Goal: Task Accomplishment & Management: Complete application form

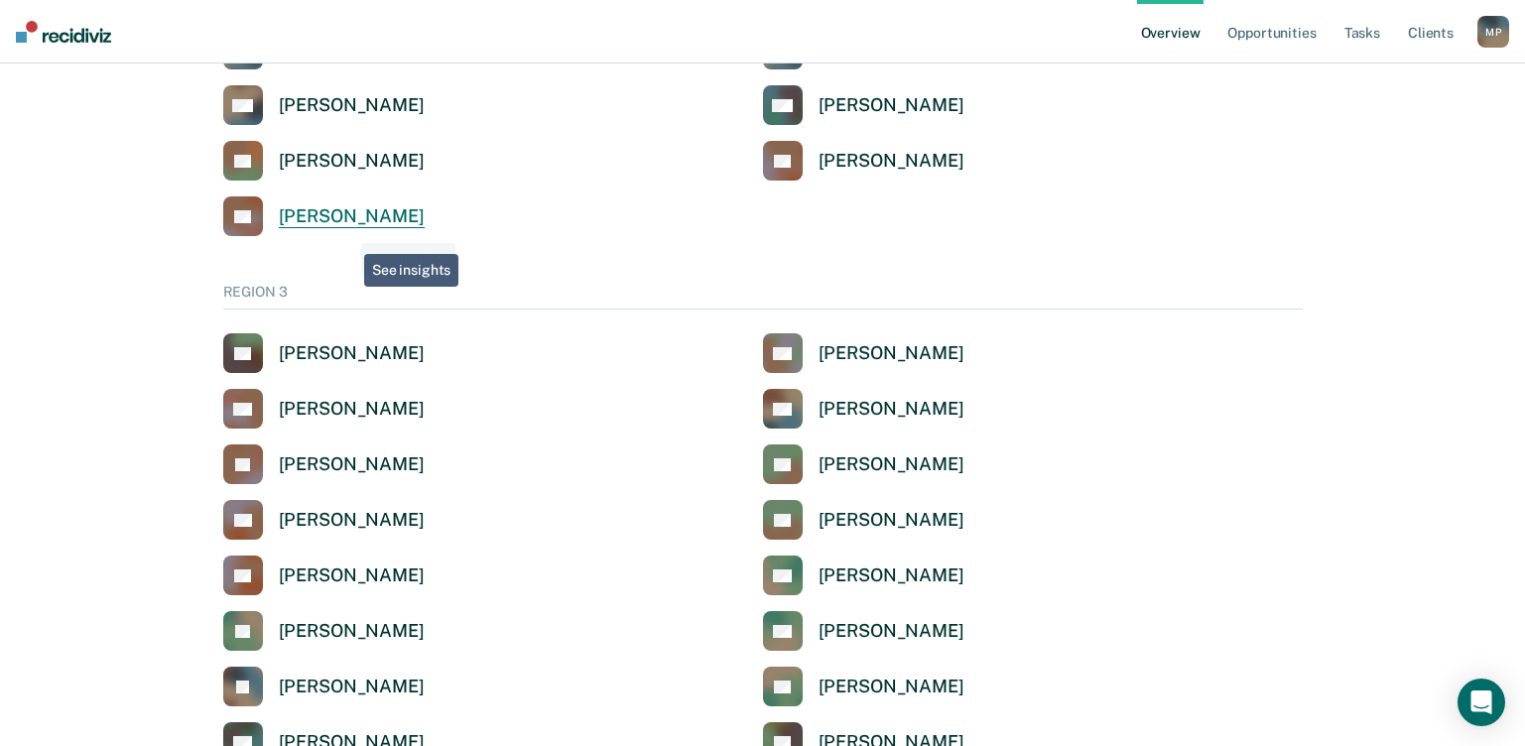
scroll to position [3075, 0]
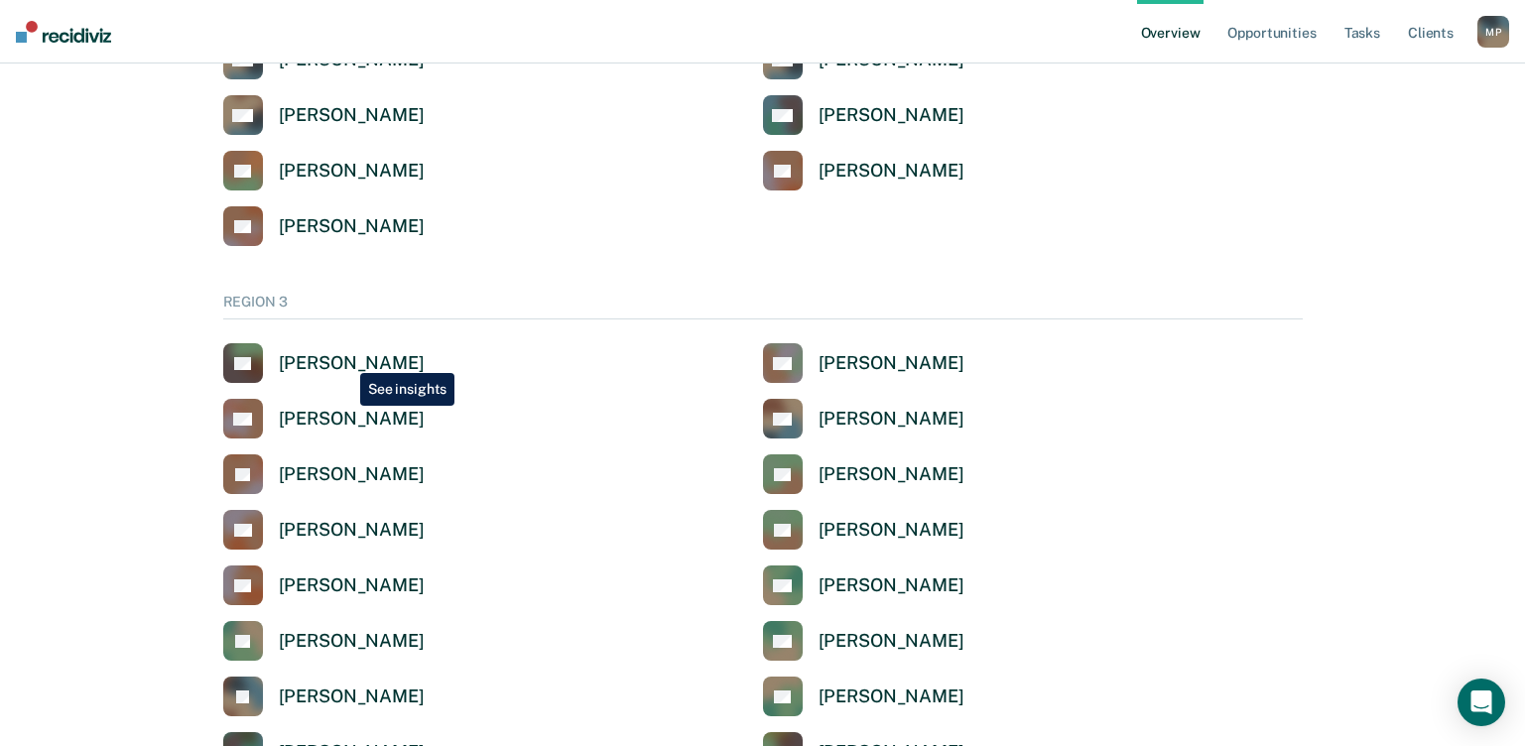
drag, startPoint x: 345, startPoint y: 358, endPoint x: 372, endPoint y: 363, distance: 27.2
click at [345, 359] on div "[PERSON_NAME]" at bounding box center [352, 363] width 146 height 23
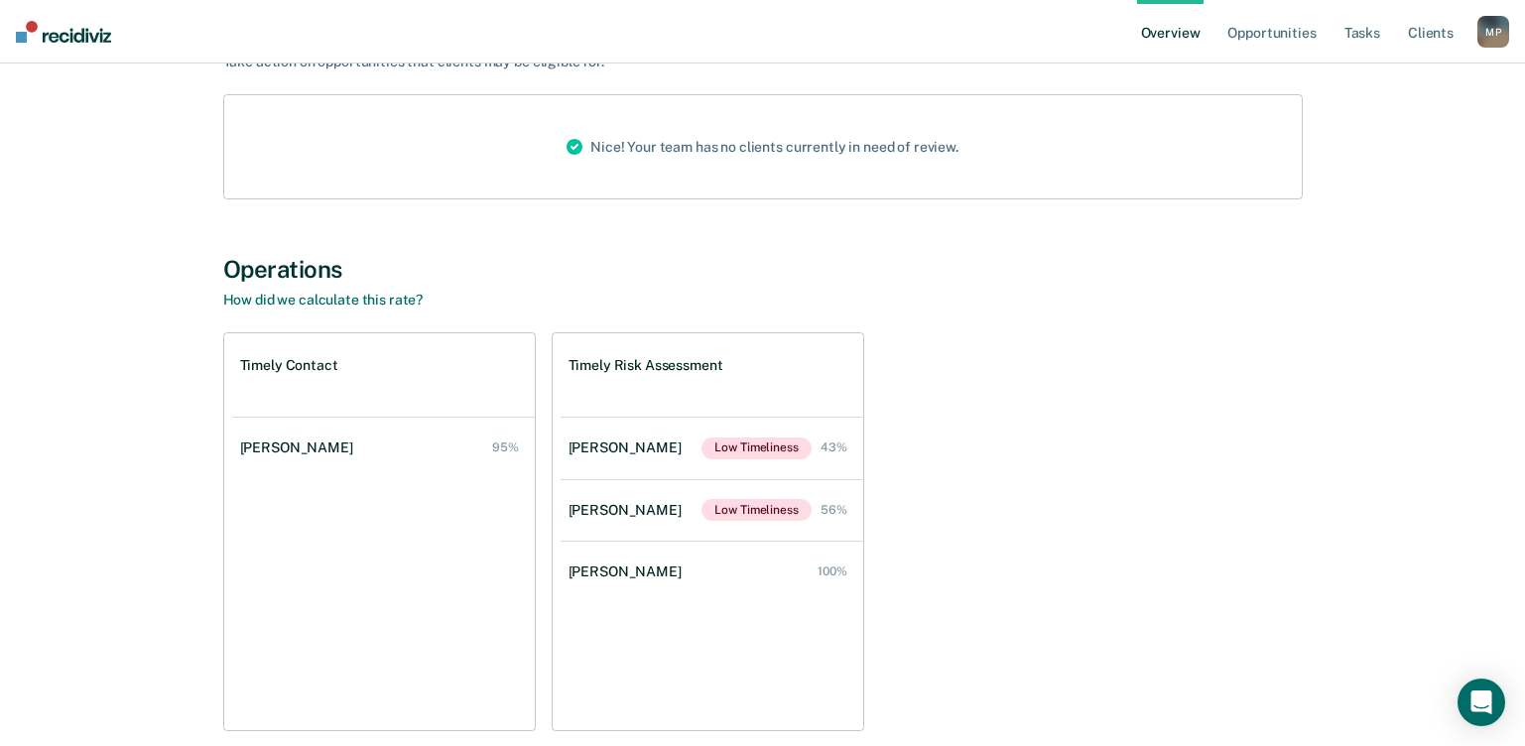
scroll to position [298, 0]
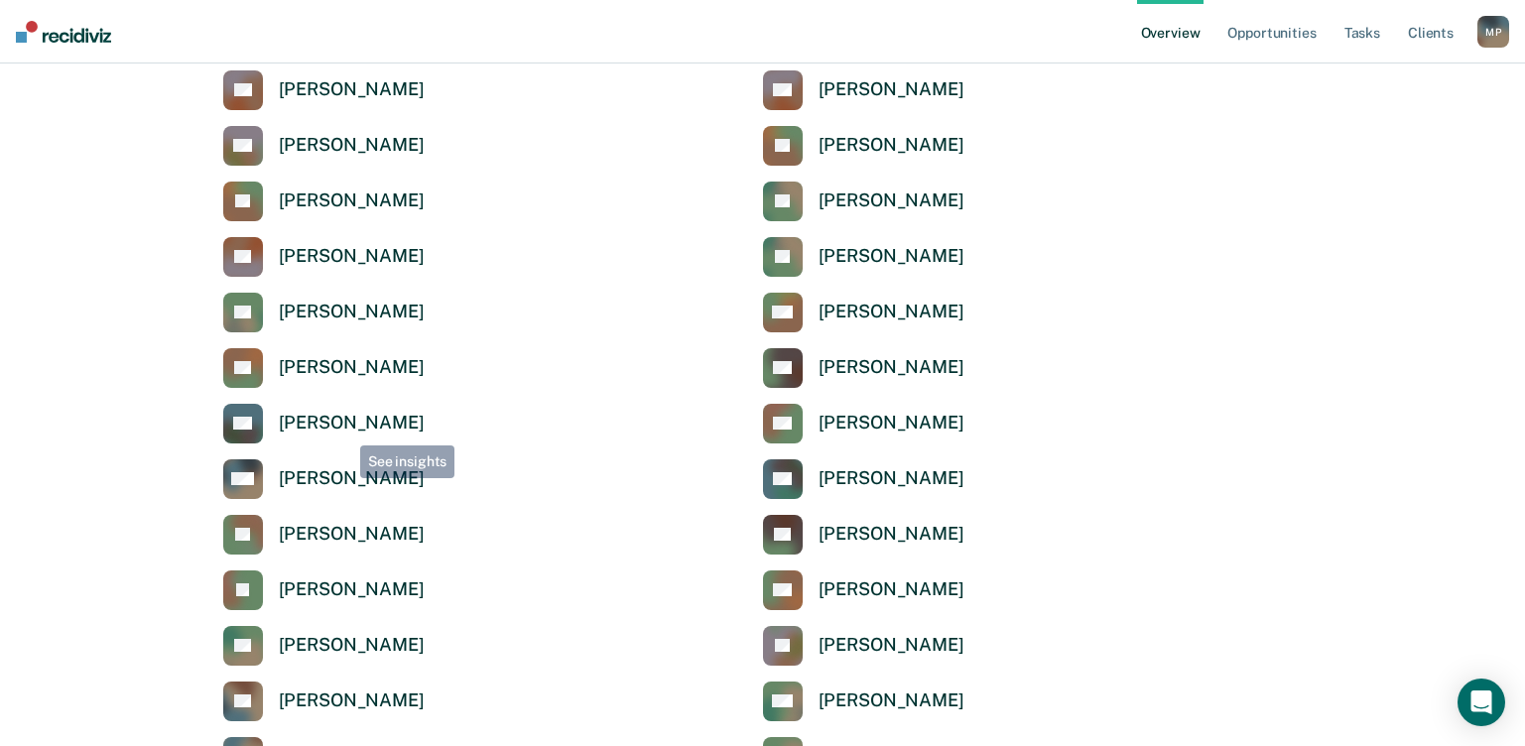
scroll to position [3075, 0]
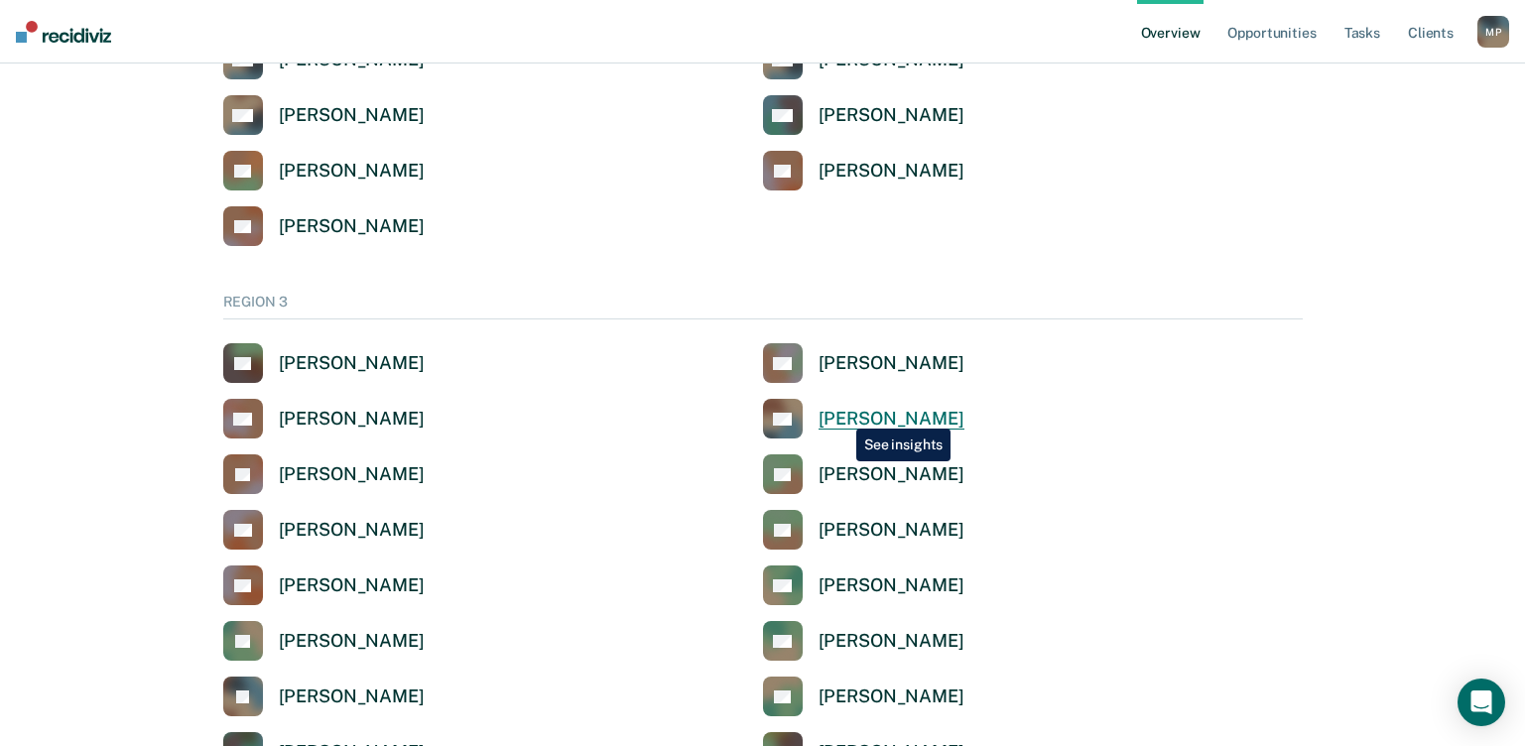
click at [841, 414] on div "[PERSON_NAME]" at bounding box center [891, 419] width 146 height 23
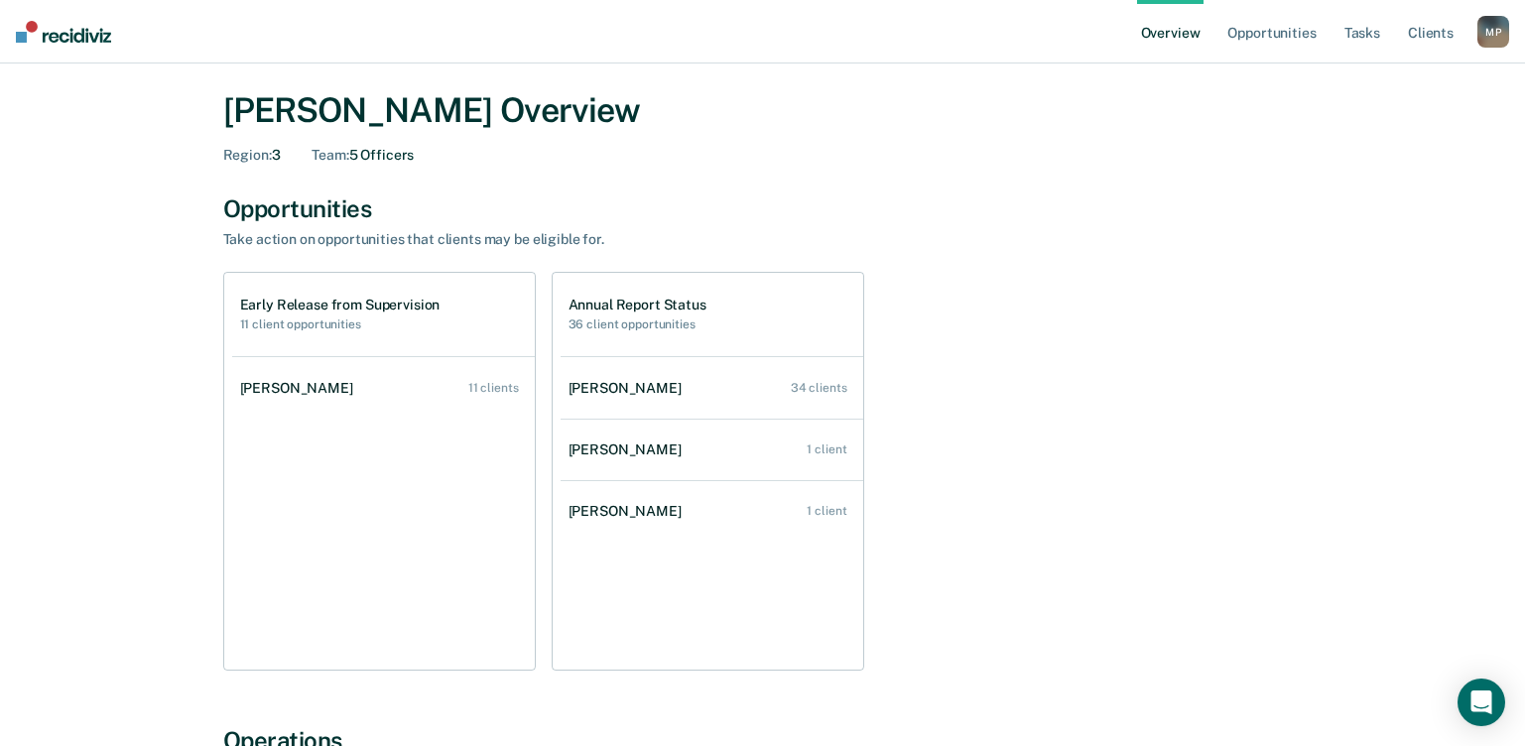
scroll to position [99, 0]
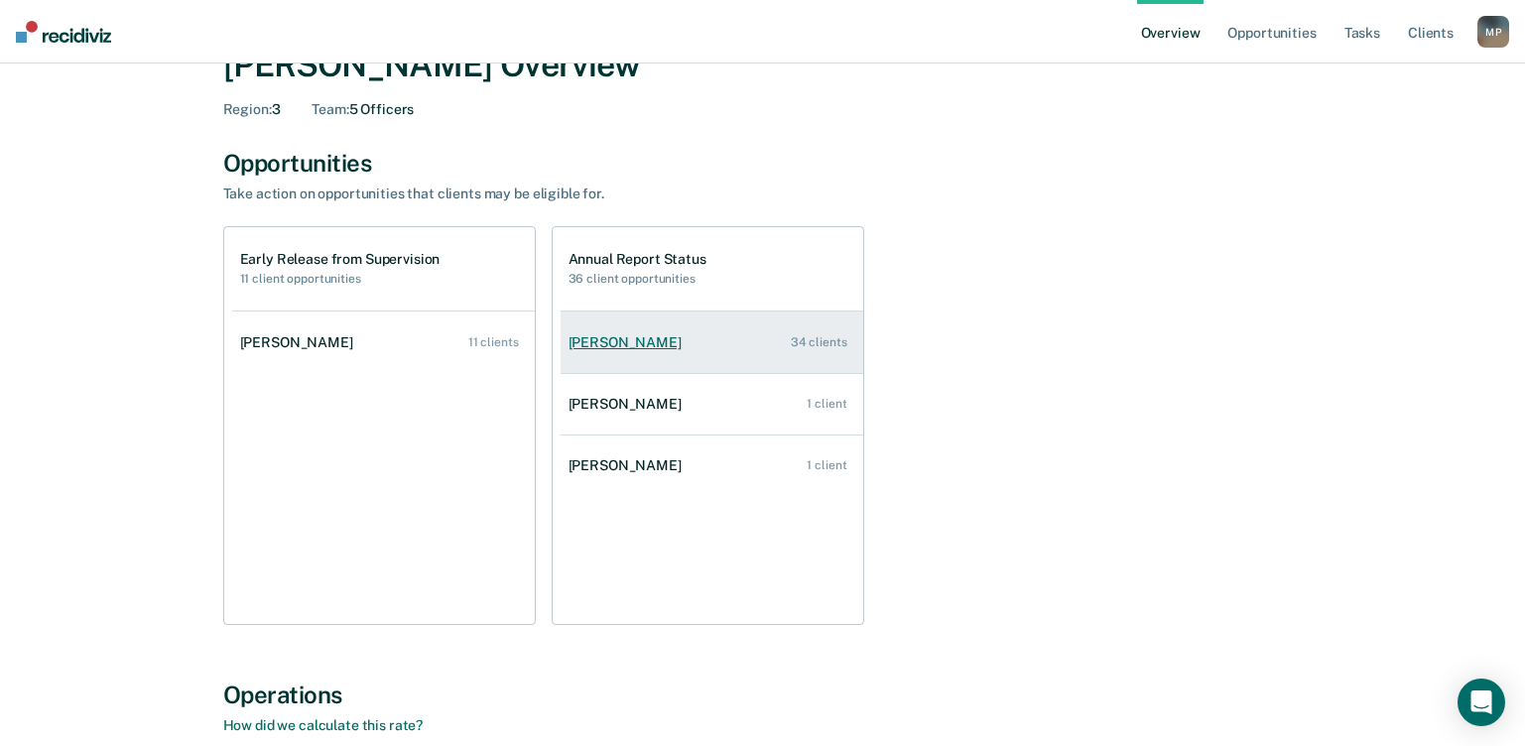
click at [613, 348] on div "[PERSON_NAME]" at bounding box center [628, 342] width 121 height 17
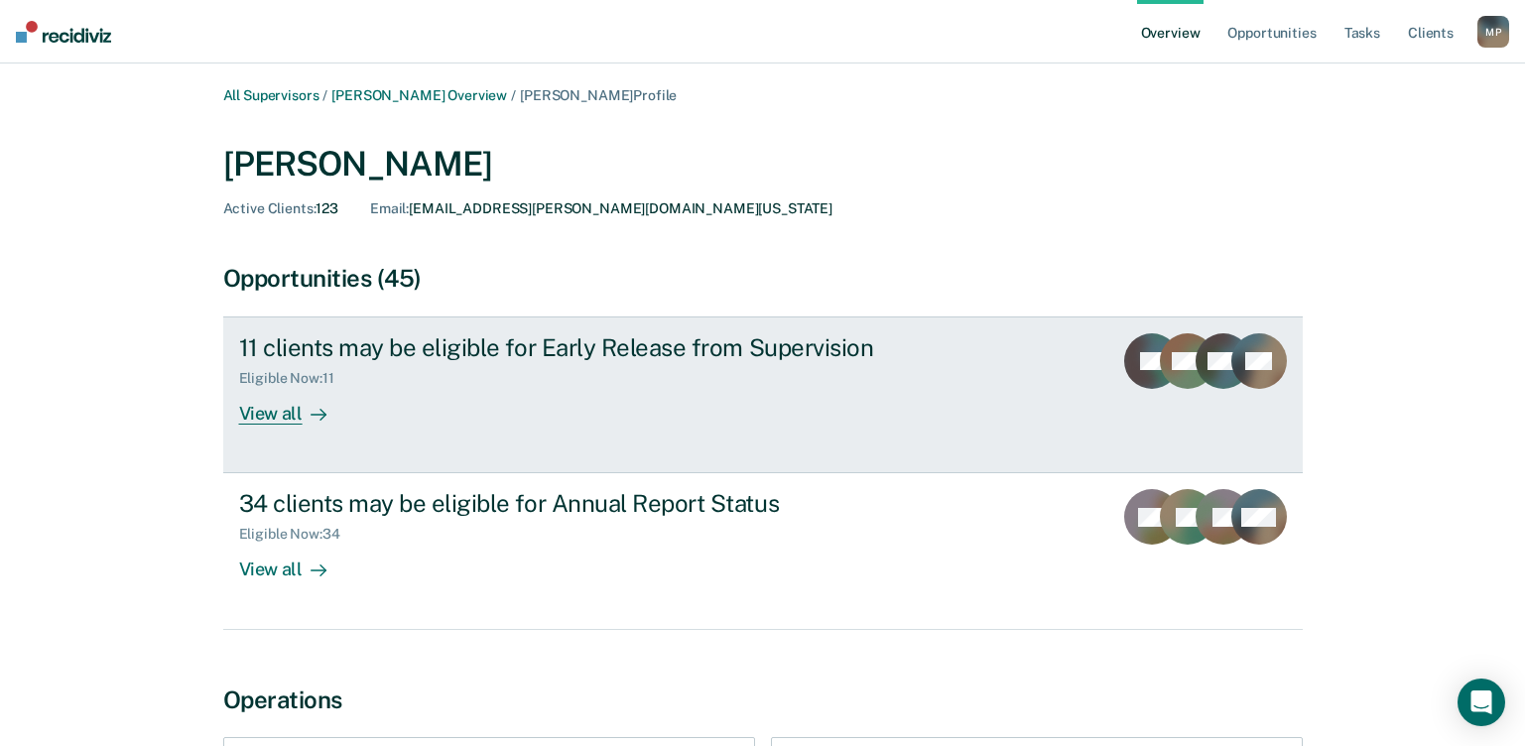
click at [278, 419] on div "View all" at bounding box center [294, 406] width 111 height 39
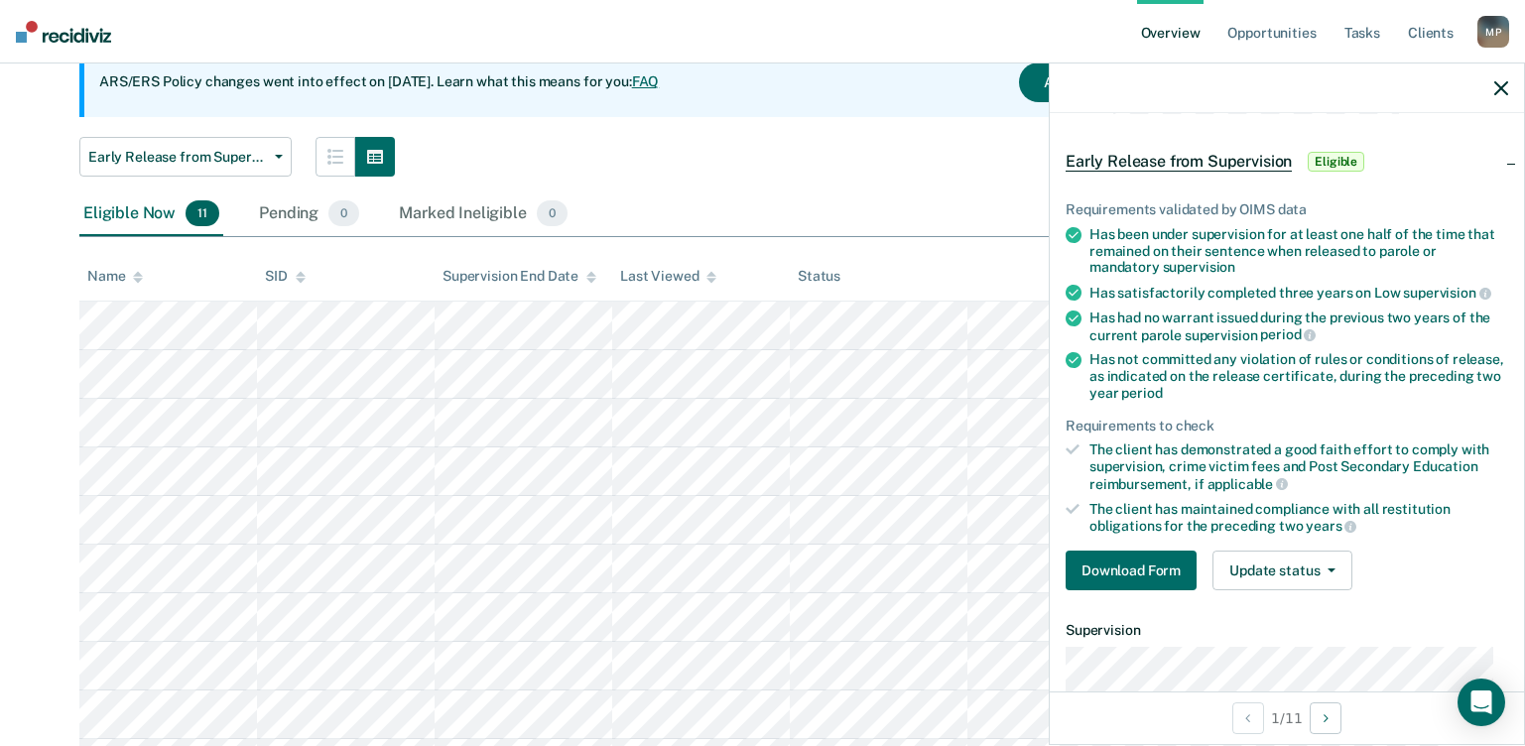
scroll to position [99, 0]
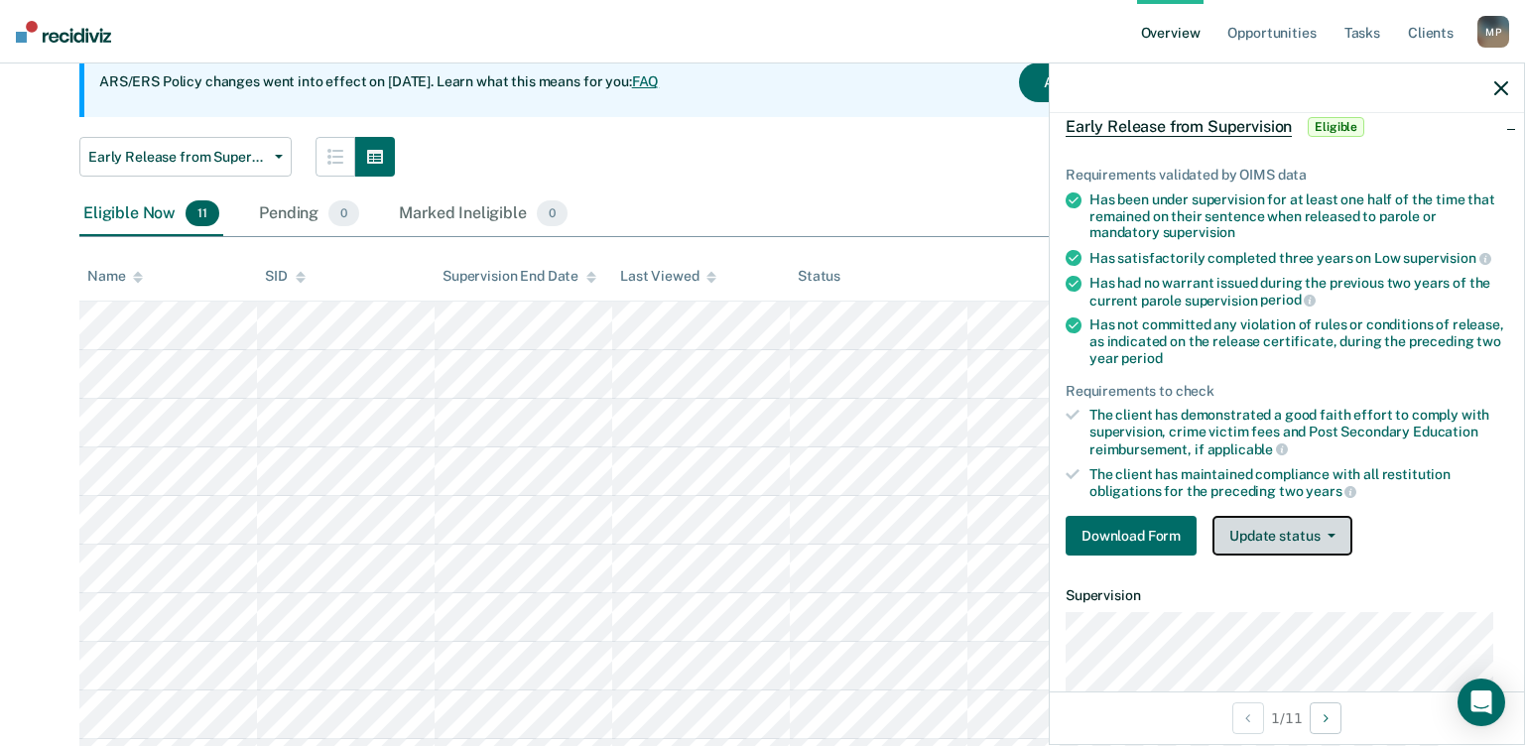
click at [1293, 543] on button "Update status" at bounding box center [1282, 536] width 140 height 40
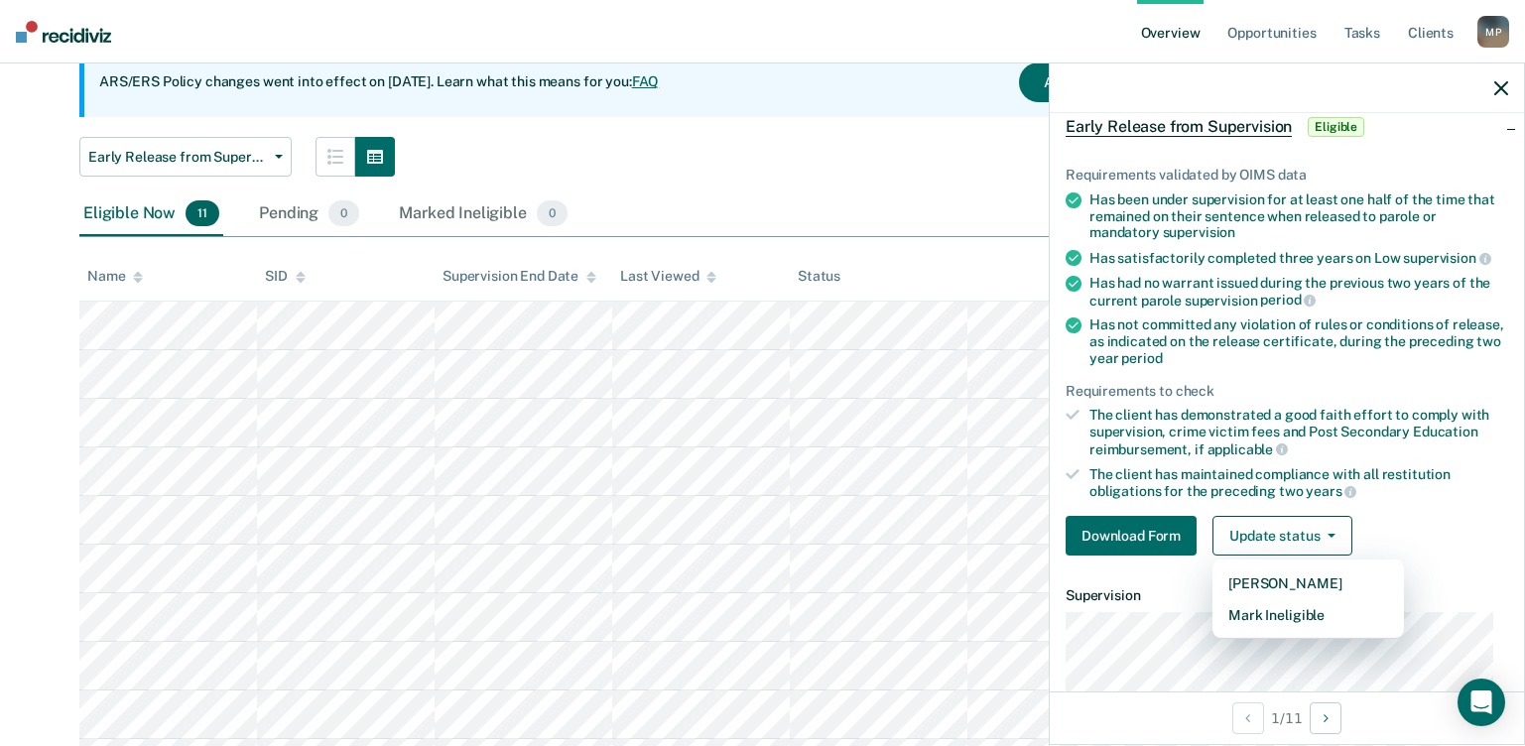
click at [1429, 527] on div "Download Form Update status [PERSON_NAME] Mark Ineligible" at bounding box center [1286, 536] width 442 height 40
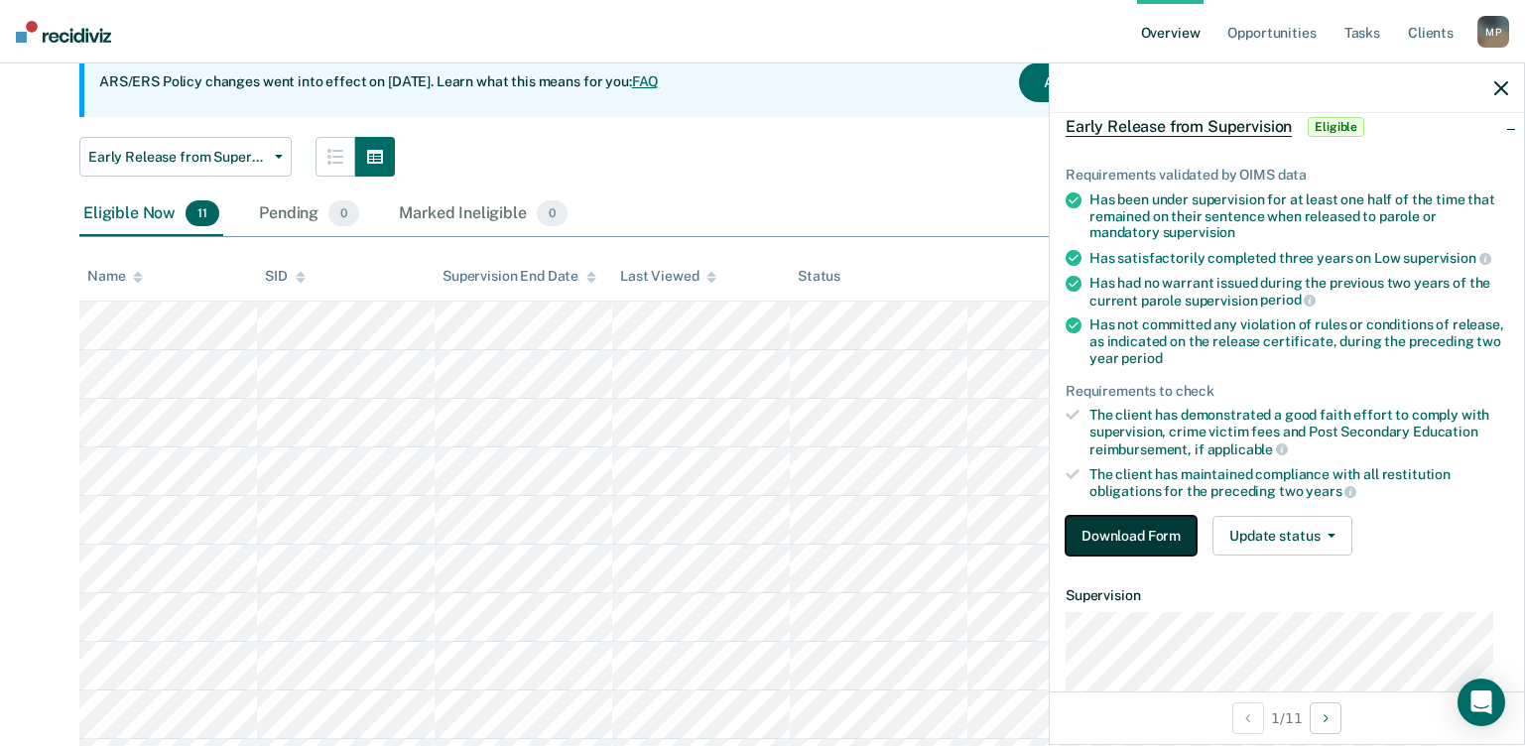
click at [1120, 538] on button "Download Form" at bounding box center [1130, 536] width 131 height 40
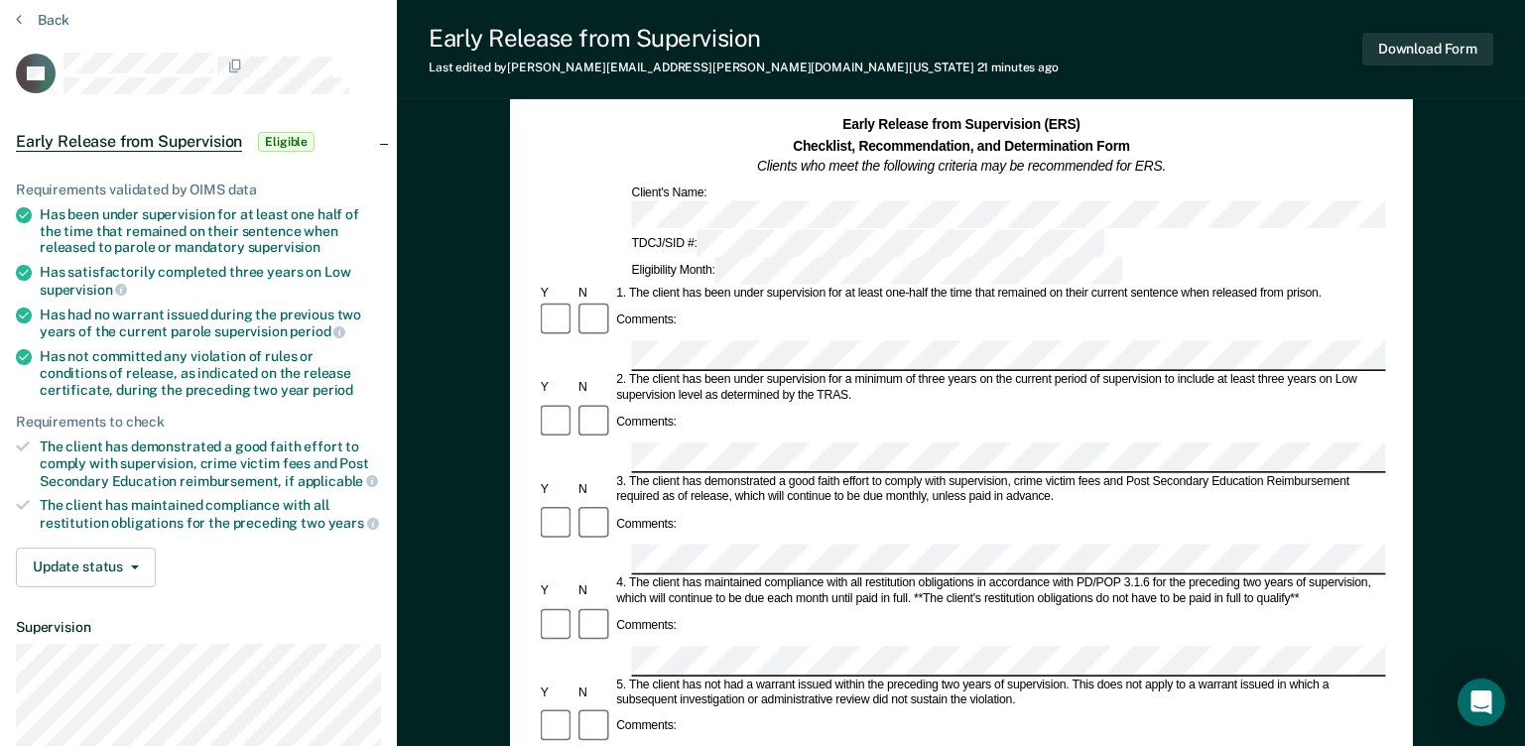
scroll to position [56, 0]
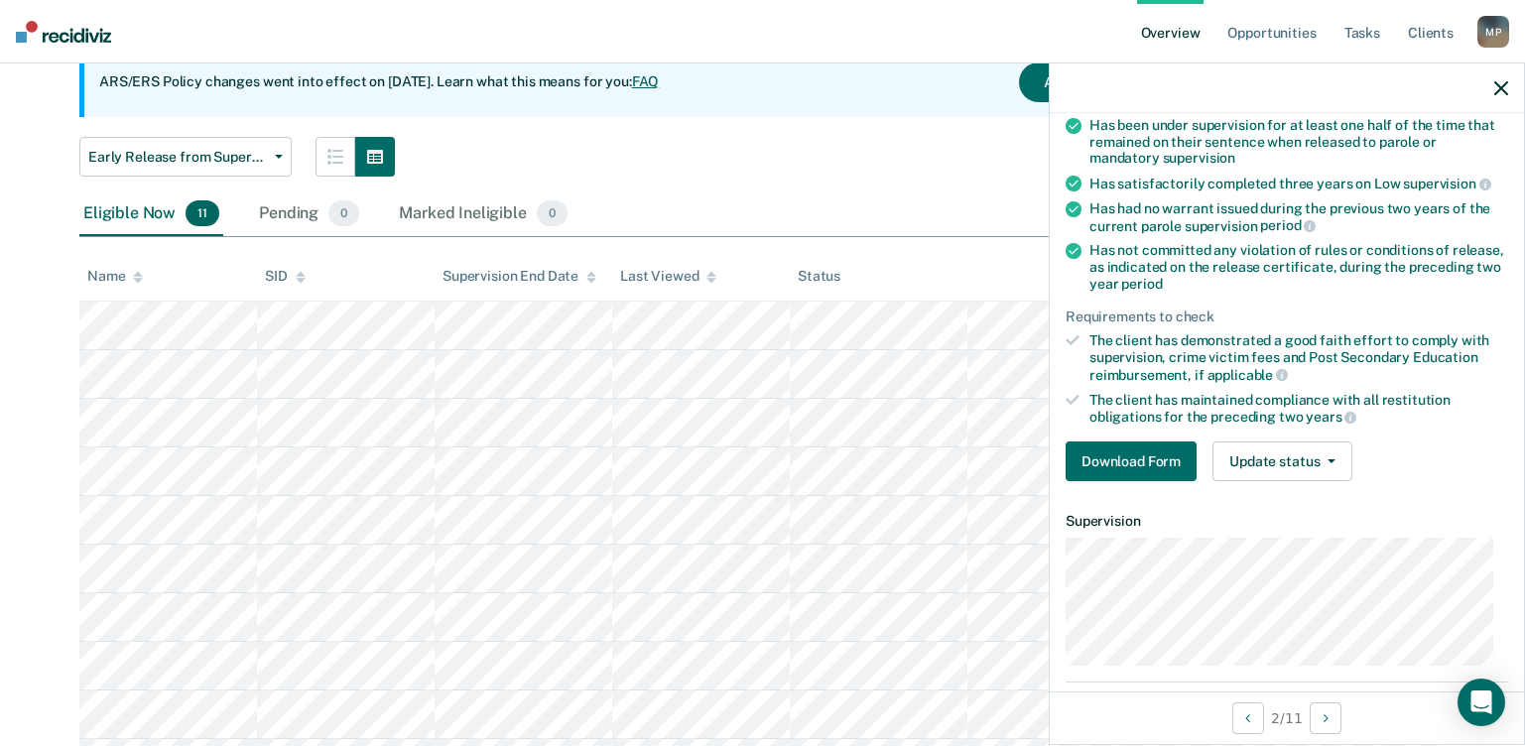
scroll to position [126, 0]
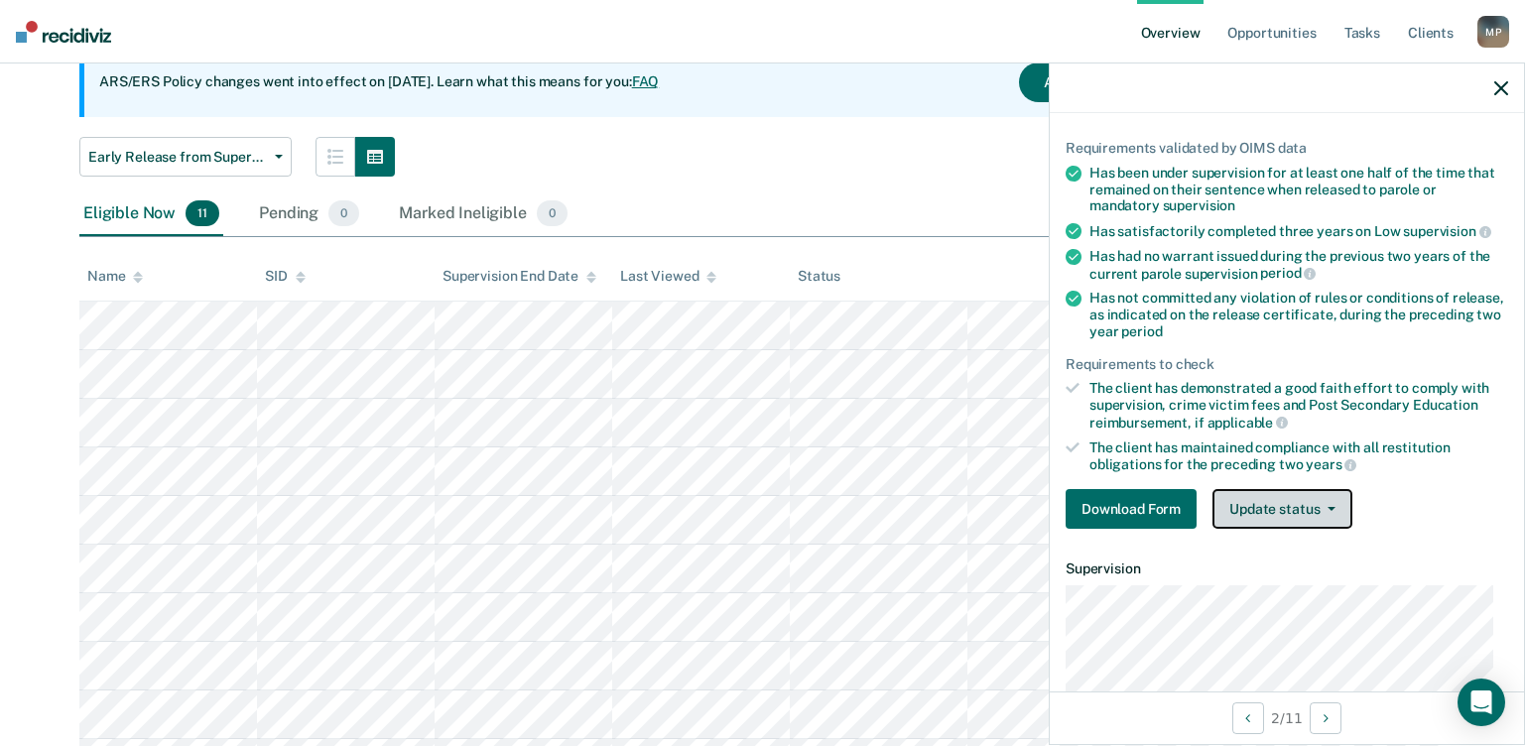
click at [1287, 511] on button "Update status" at bounding box center [1282, 509] width 140 height 40
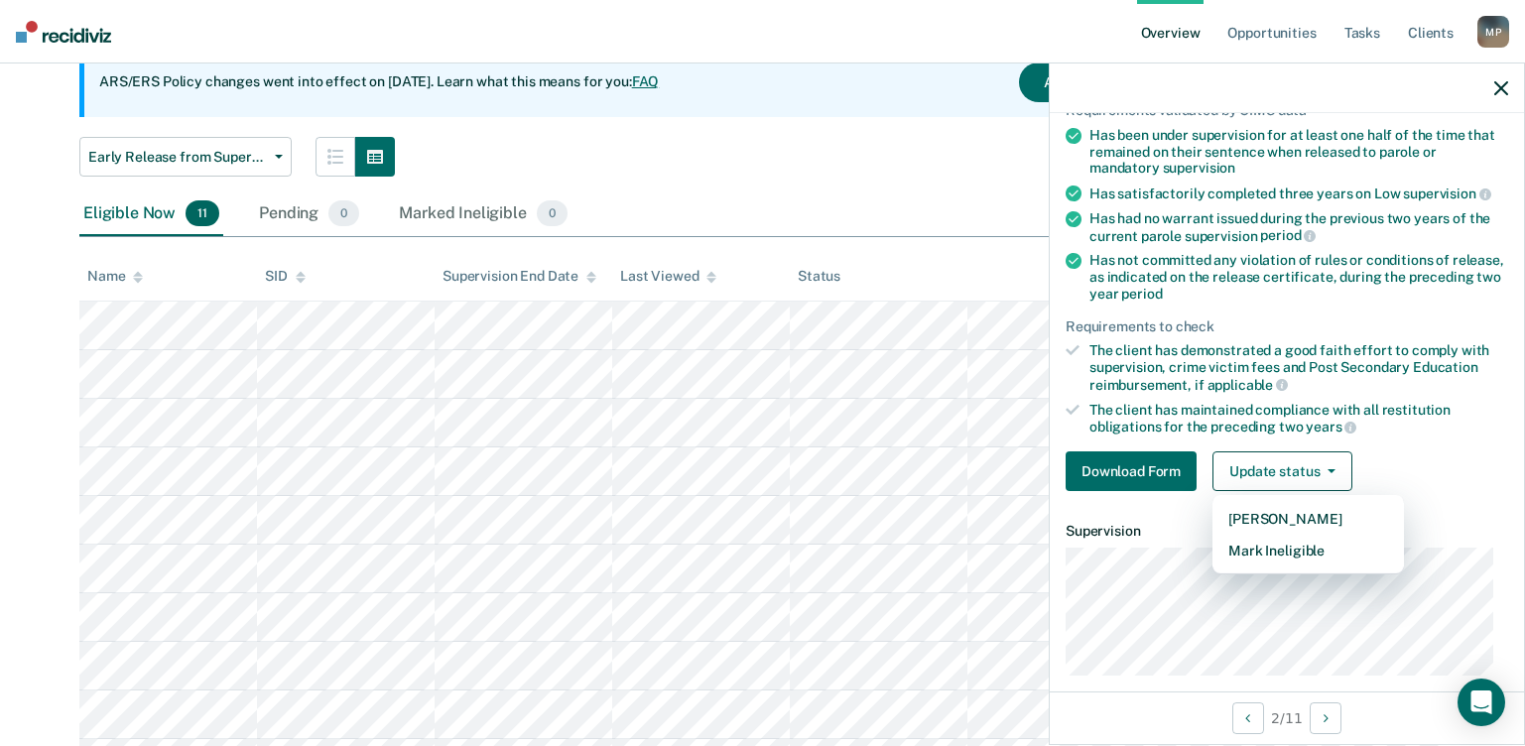
scroll to position [198, 0]
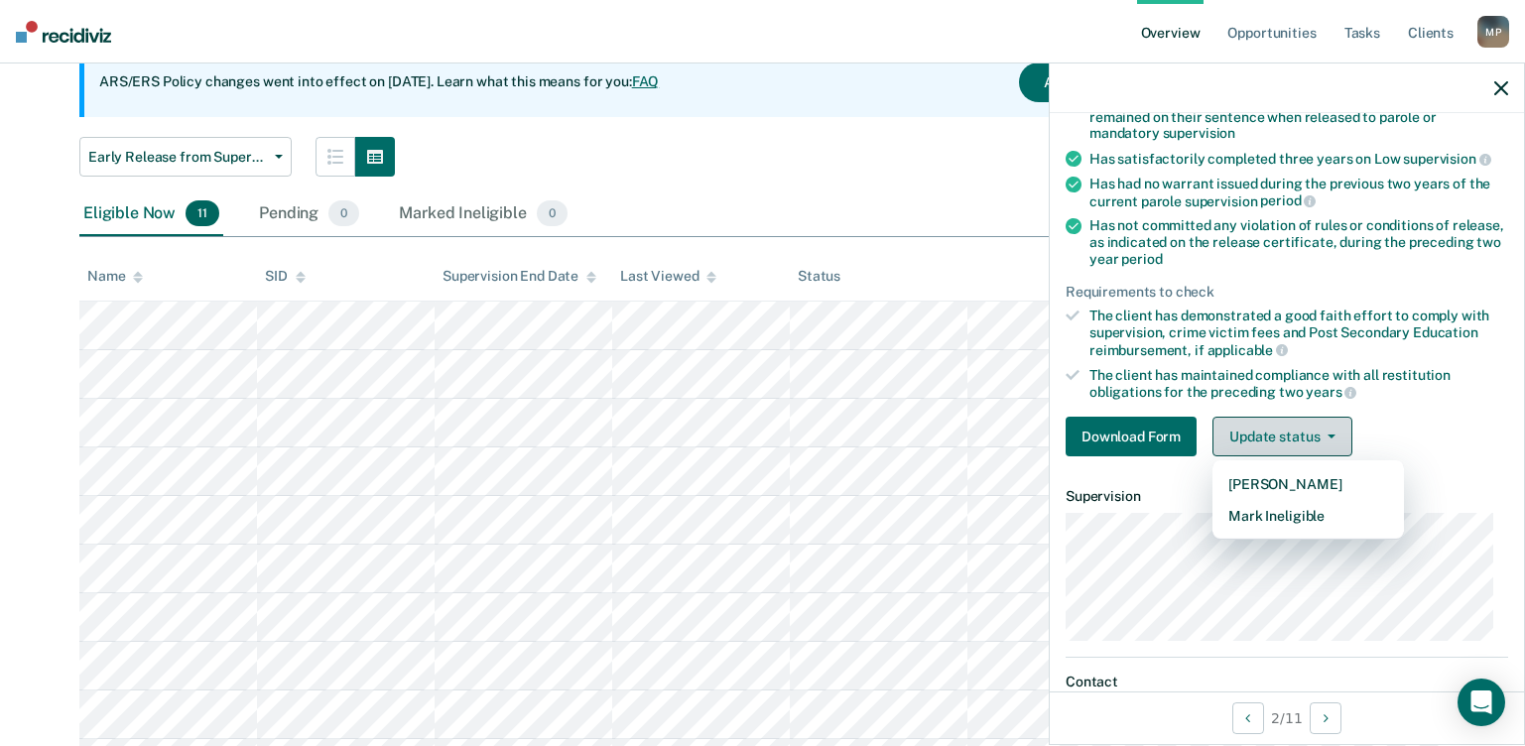
click at [1316, 436] on button "Update status" at bounding box center [1282, 437] width 140 height 40
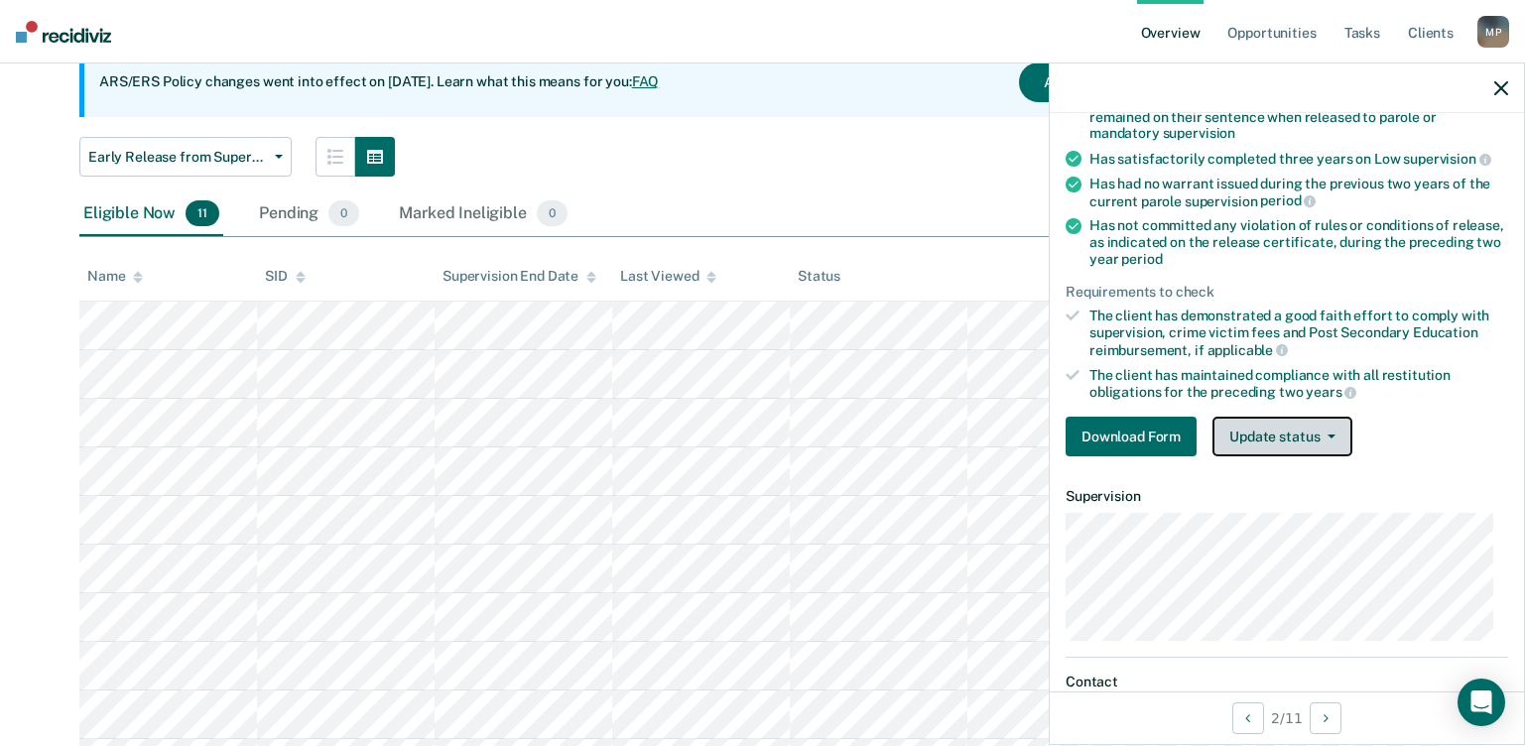
click at [1316, 437] on button "Update status" at bounding box center [1282, 437] width 140 height 40
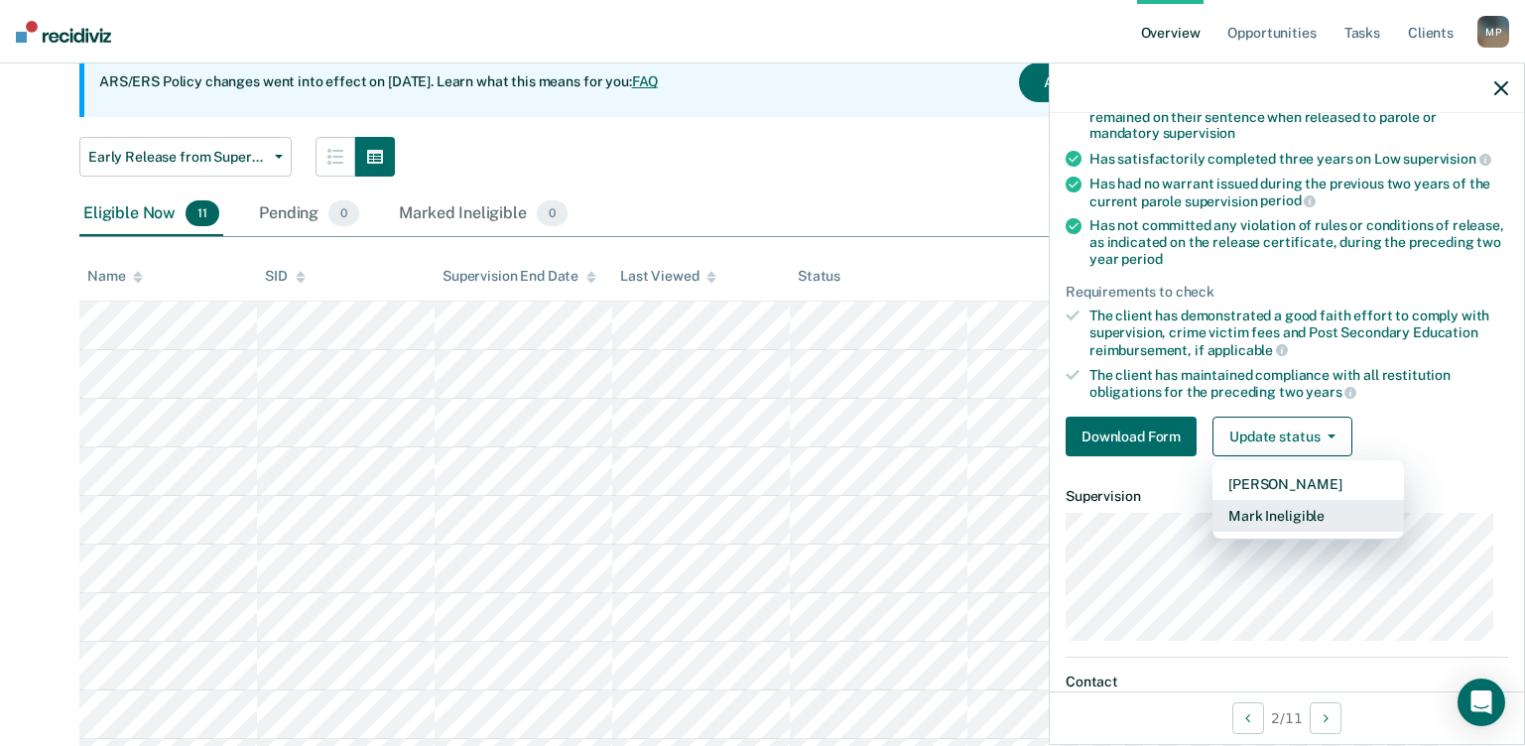
click at [1323, 519] on button "Mark Ineligible" at bounding box center [1307, 516] width 191 height 32
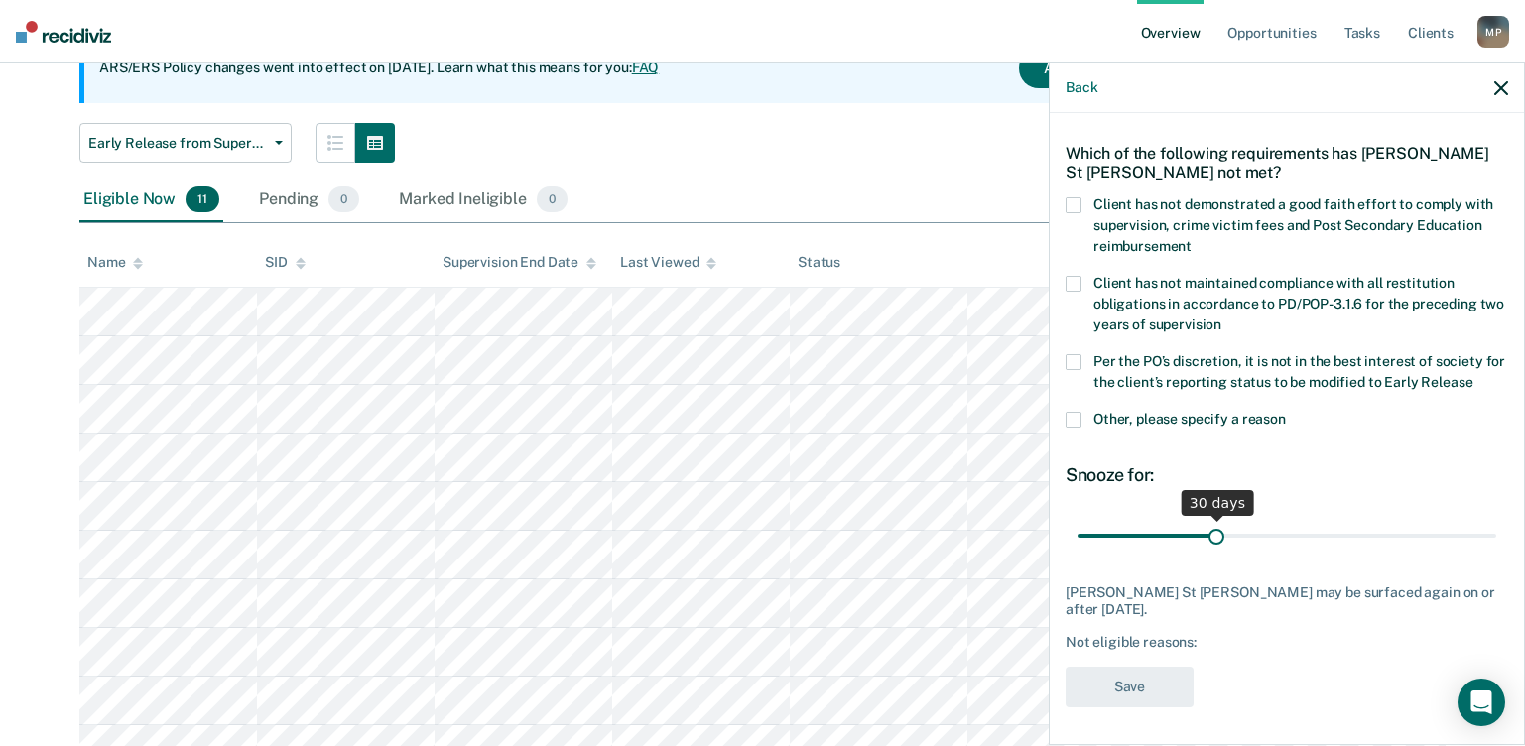
scroll to position [298, 0]
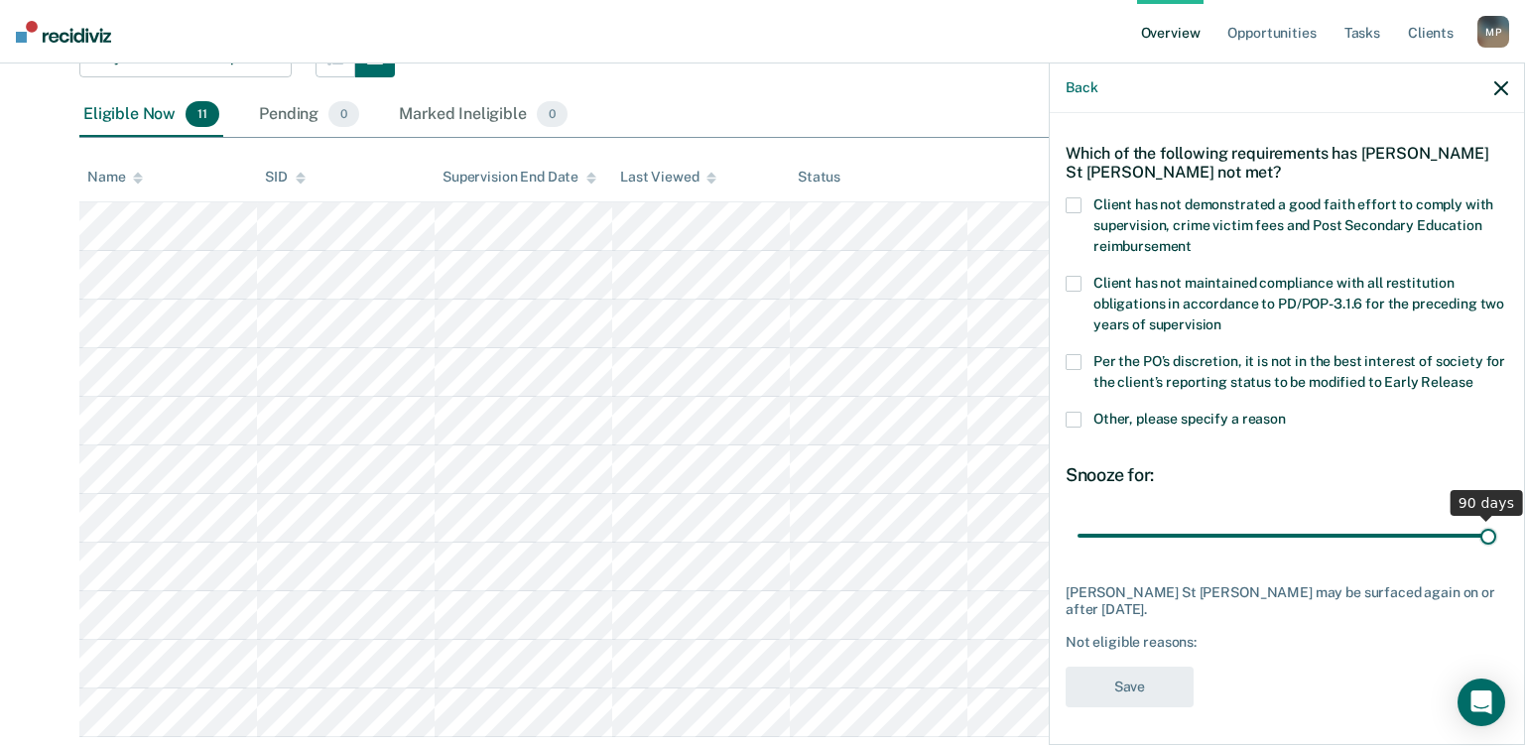
drag, startPoint x: 1214, startPoint y: 532, endPoint x: 1508, endPoint y: 523, distance: 293.8
type input "90"
click at [1496, 523] on input "range" at bounding box center [1286, 535] width 419 height 35
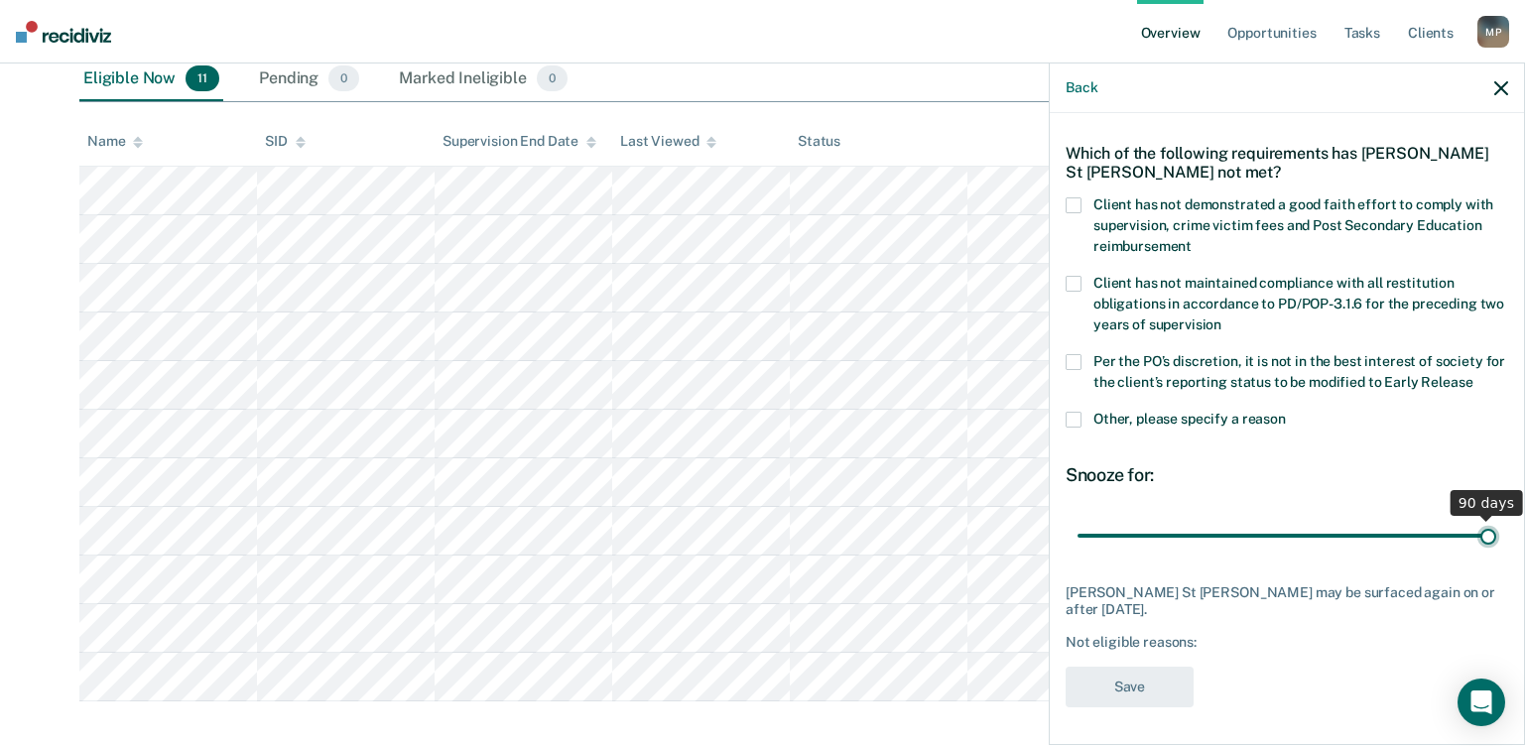
scroll to position [352, 0]
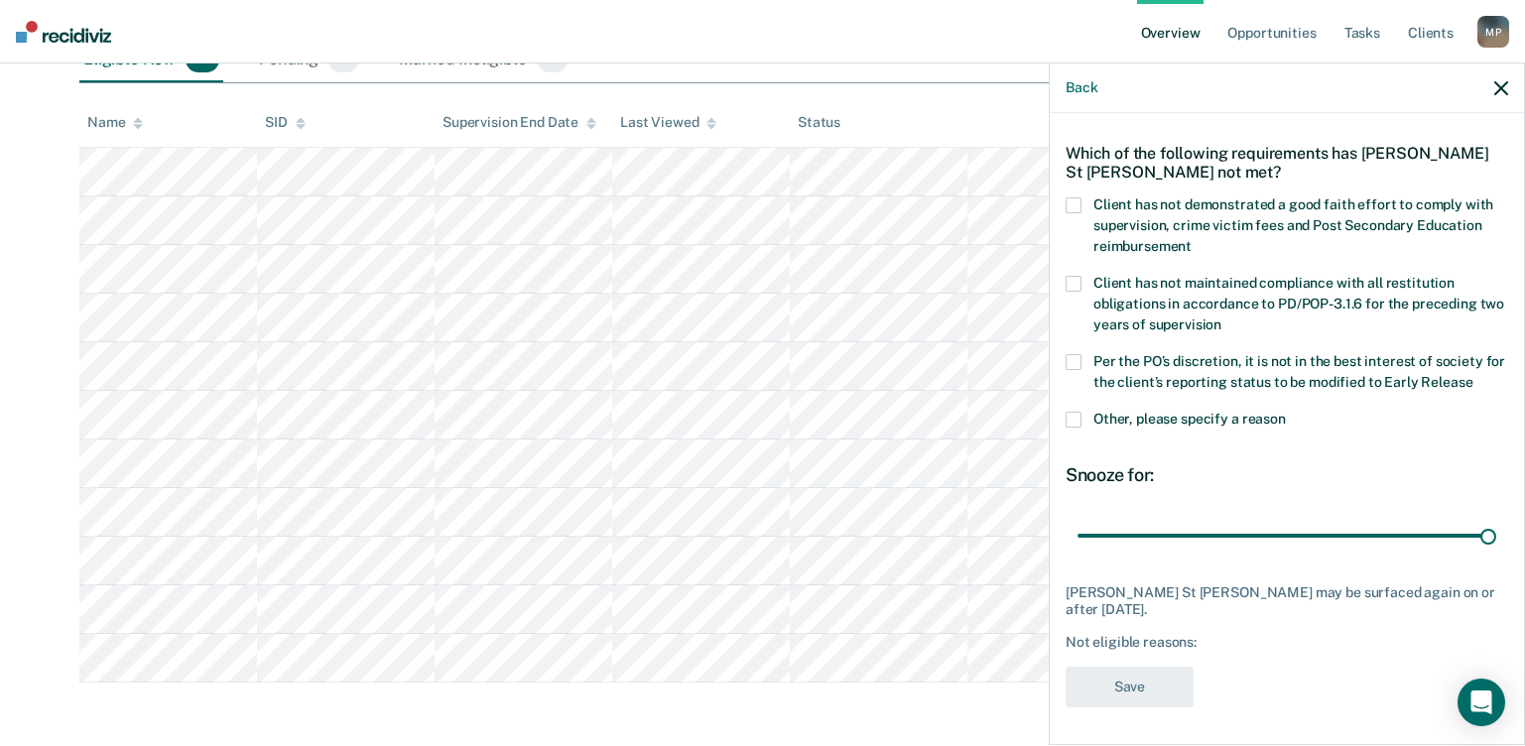
click at [1198, 681] on div "GM Which of the following requirements has [PERSON_NAME] St [PERSON_NAME] not m…" at bounding box center [1286, 394] width 442 height 649
click at [1071, 211] on span at bounding box center [1073, 205] width 16 height 16
click at [1191, 239] on input "Client has not demonstrated a good faith effort to comply with supervision, cri…" at bounding box center [1191, 239] width 0 height 0
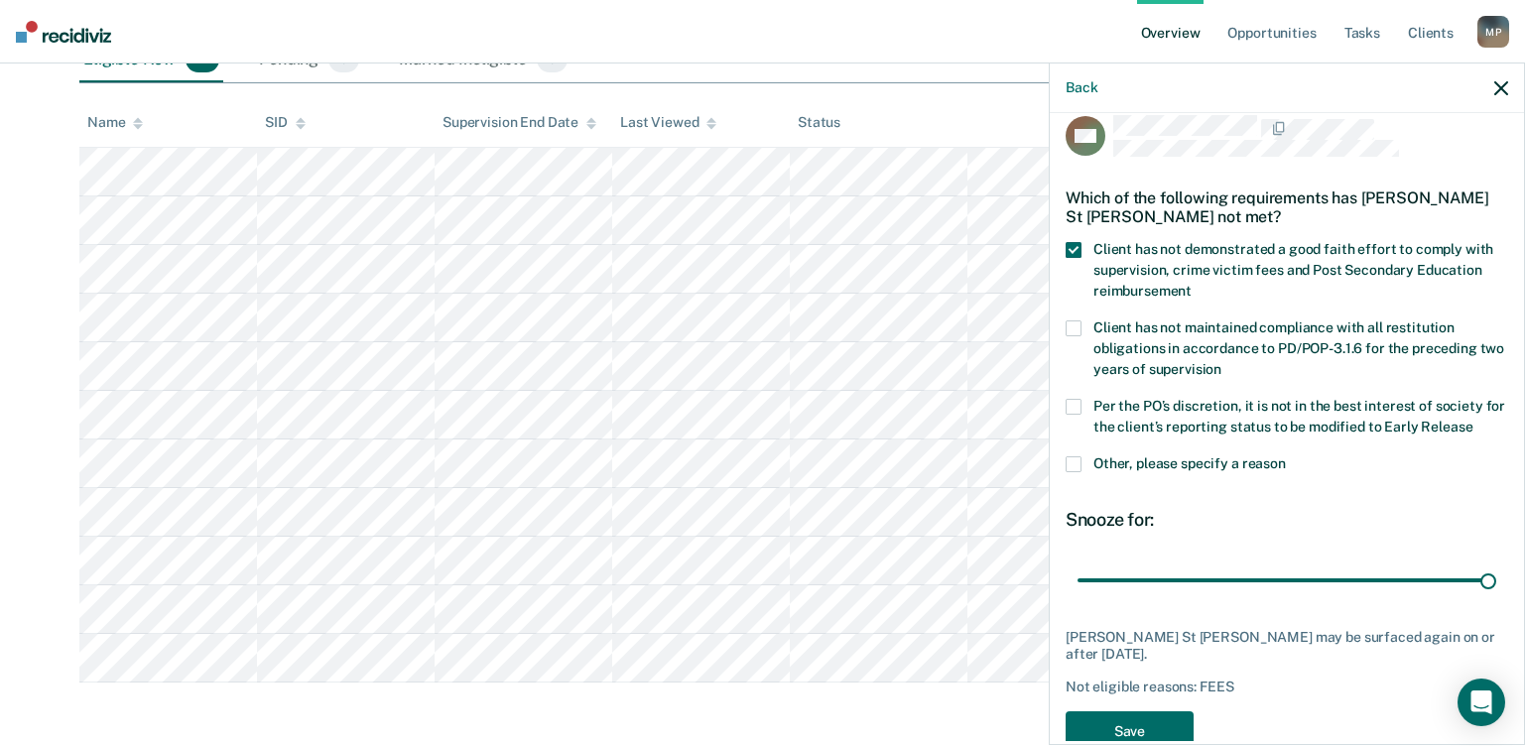
scroll to position [0, 0]
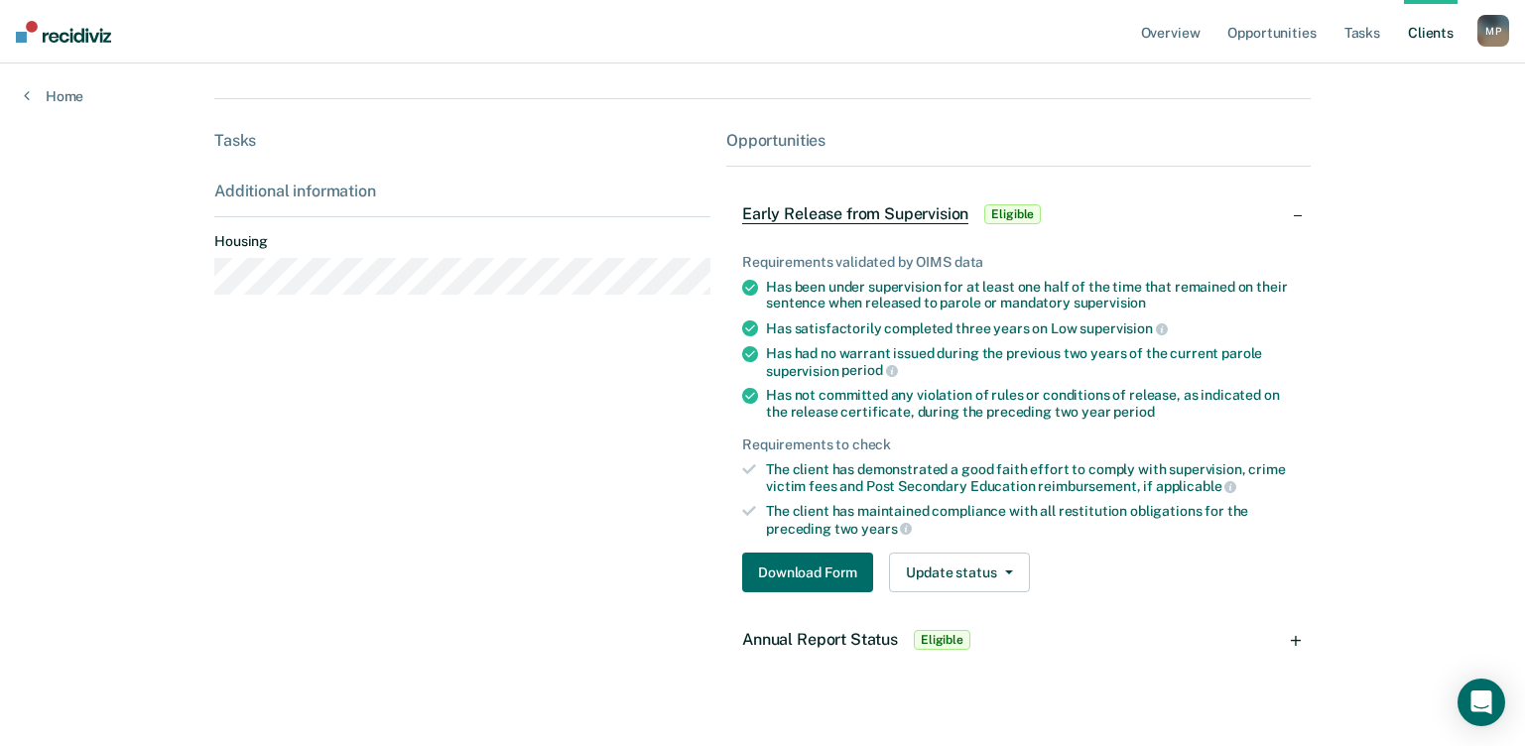
scroll to position [285, 0]
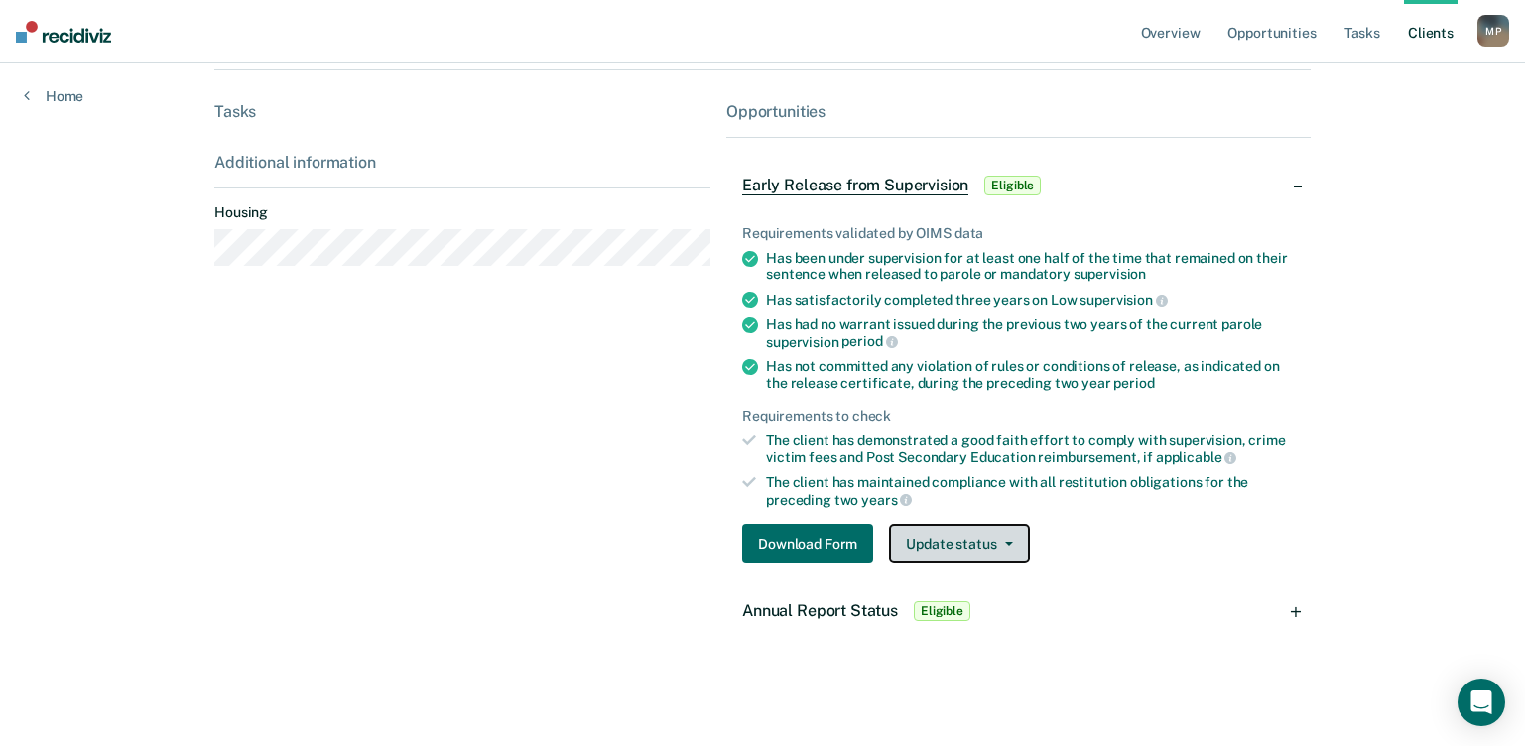
click at [981, 546] on button "Update status" at bounding box center [959, 544] width 140 height 40
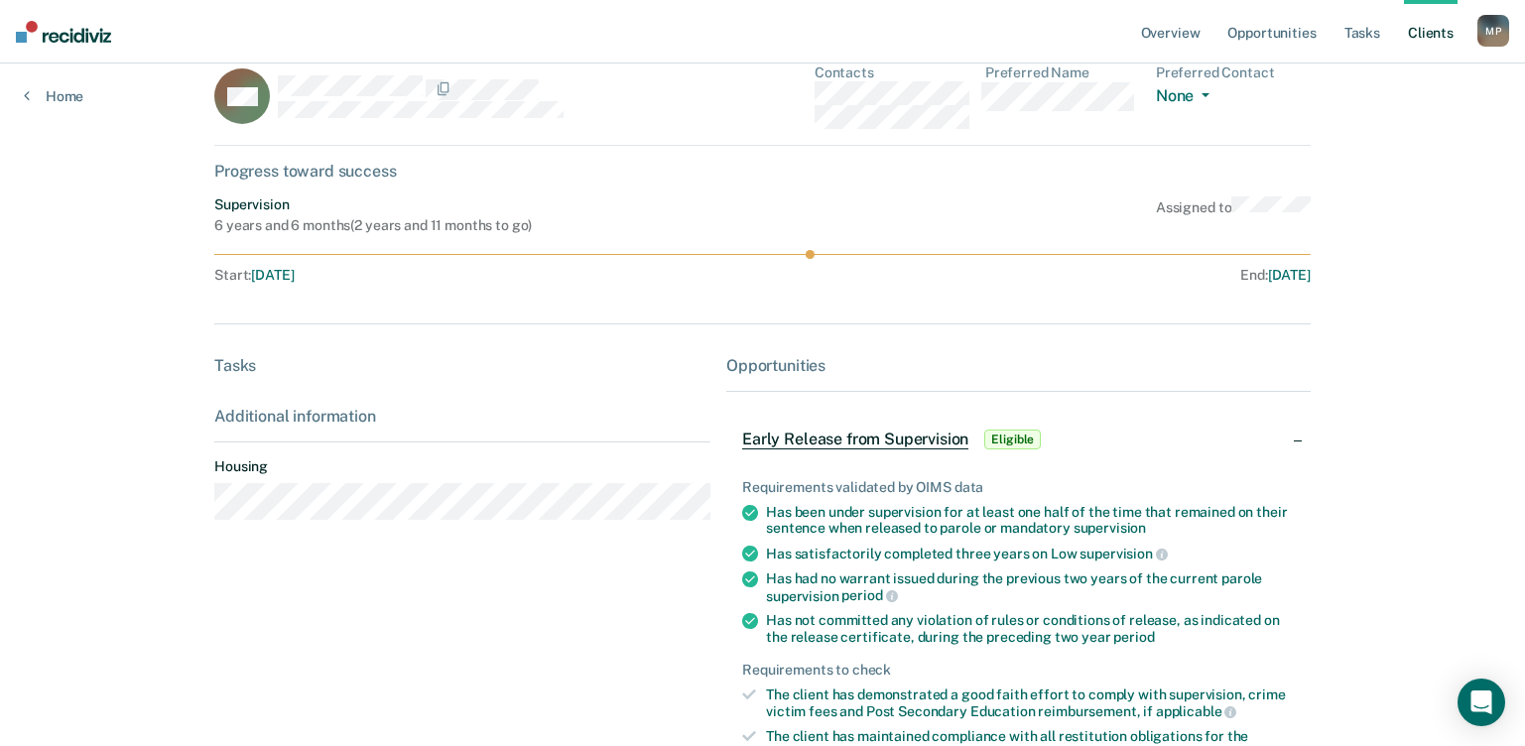
scroll to position [0, 0]
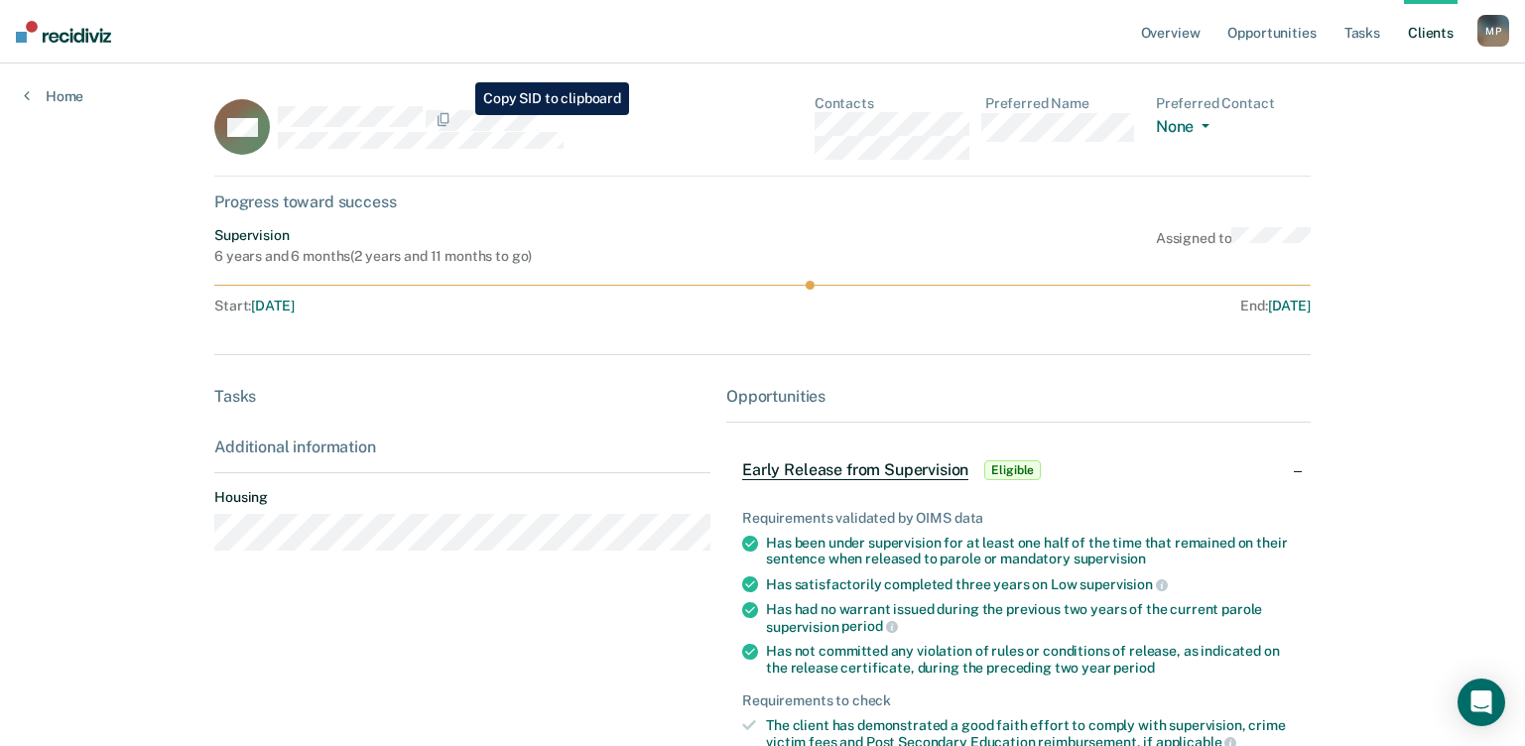
drag, startPoint x: 451, startPoint y: 107, endPoint x: 542, endPoint y: 93, distance: 91.3
click at [542, 93] on main "GM Contacts Preferred Name Preferred Contact None Call Text Email None Progress…" at bounding box center [762, 523] width 1144 height 920
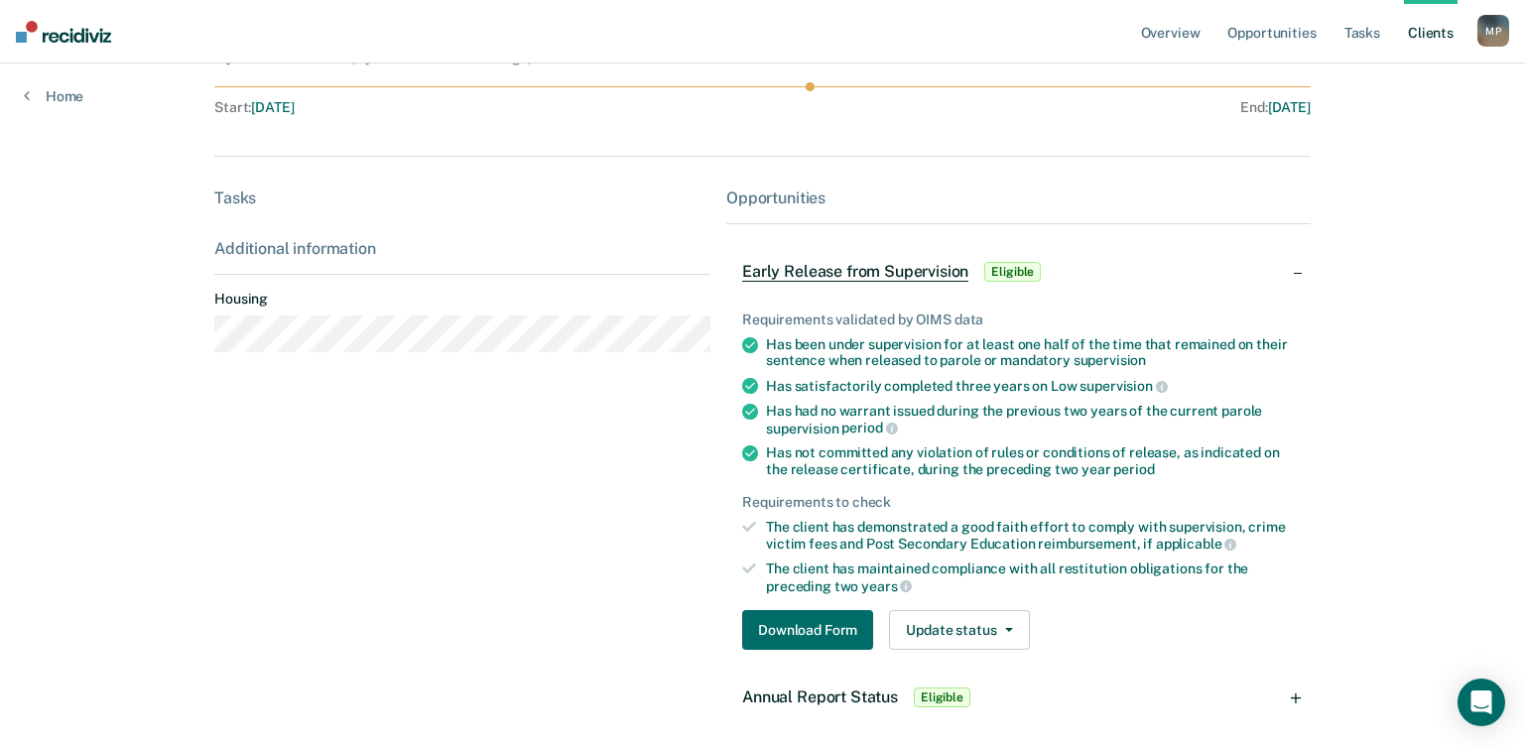
scroll to position [285, 0]
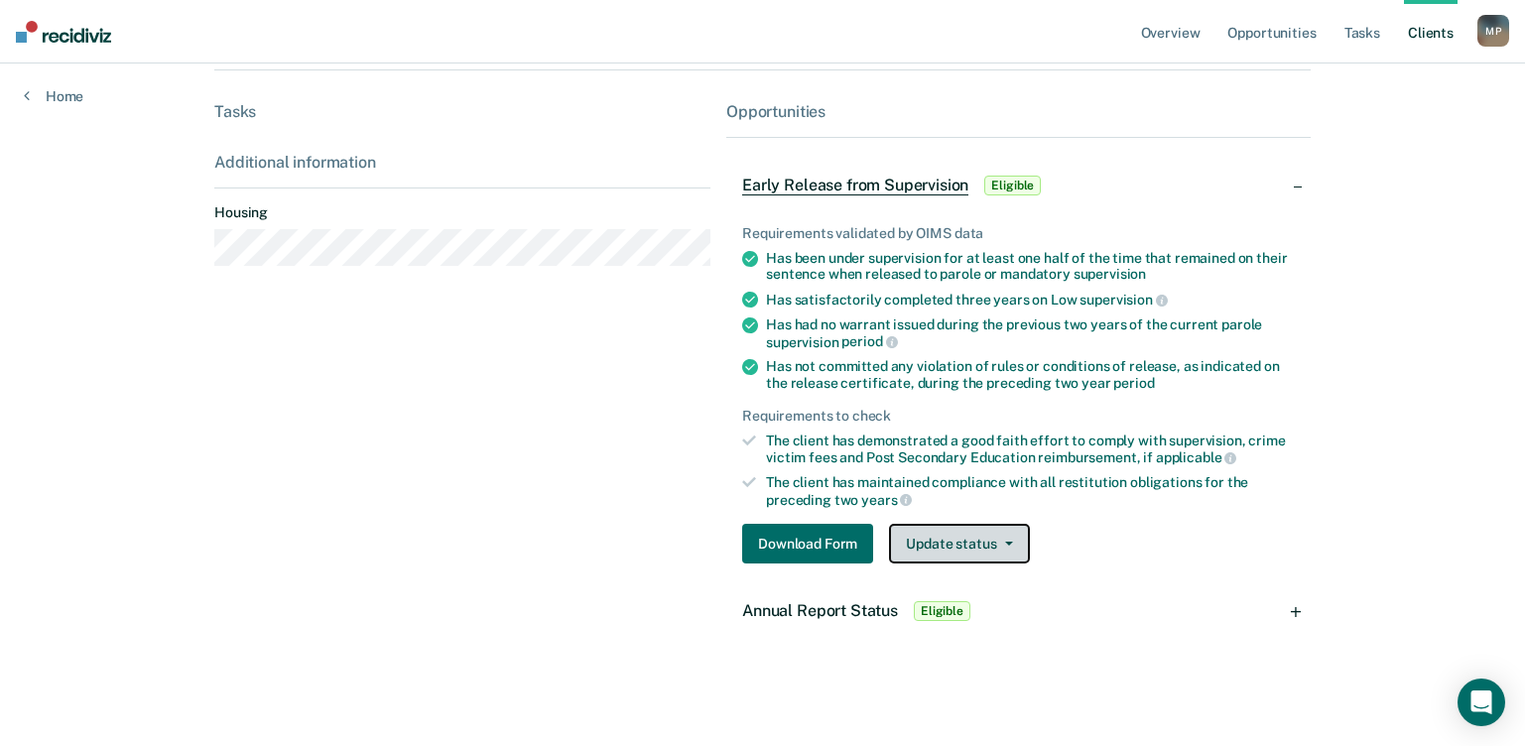
click at [971, 544] on button "Update status" at bounding box center [959, 544] width 140 height 40
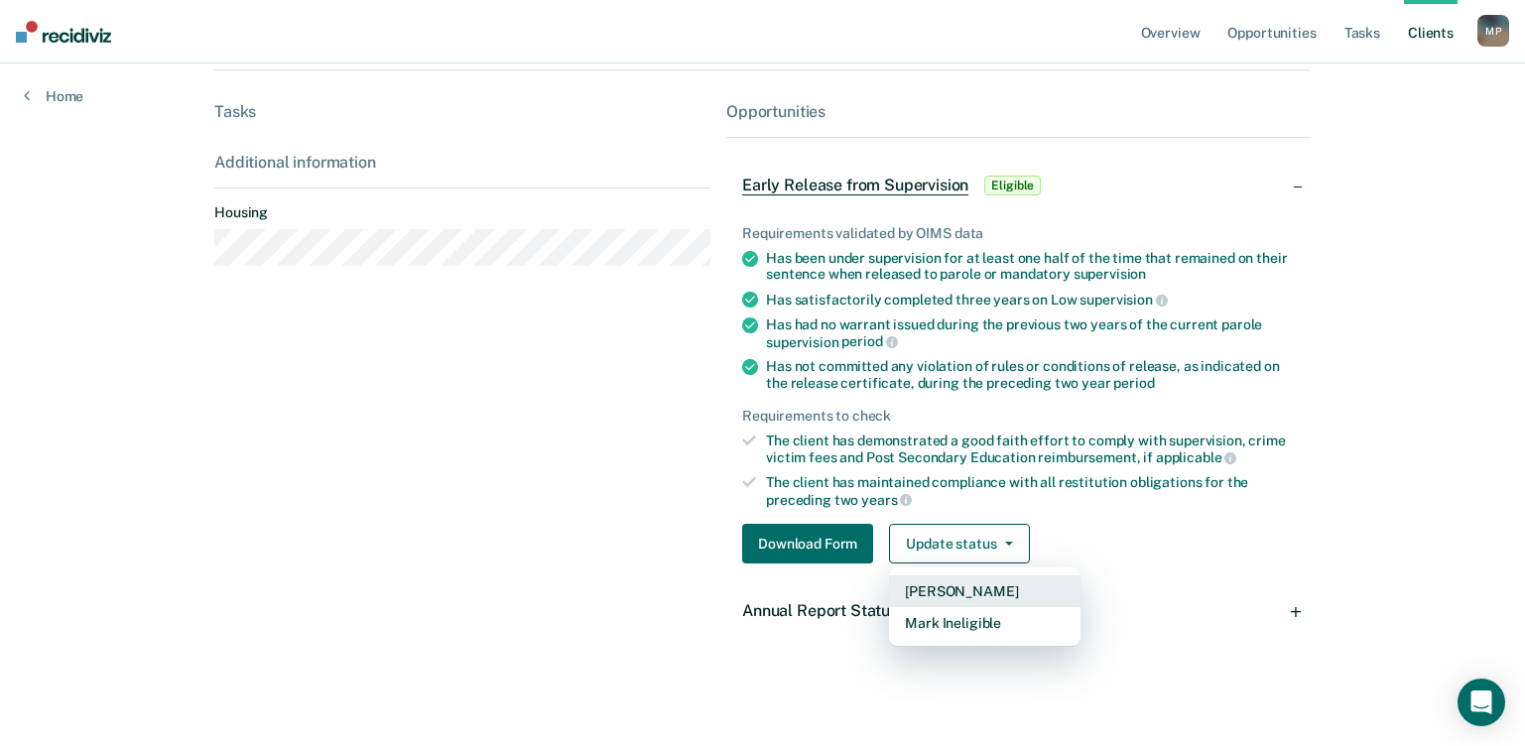
click at [971, 587] on button "[PERSON_NAME]" at bounding box center [984, 591] width 191 height 32
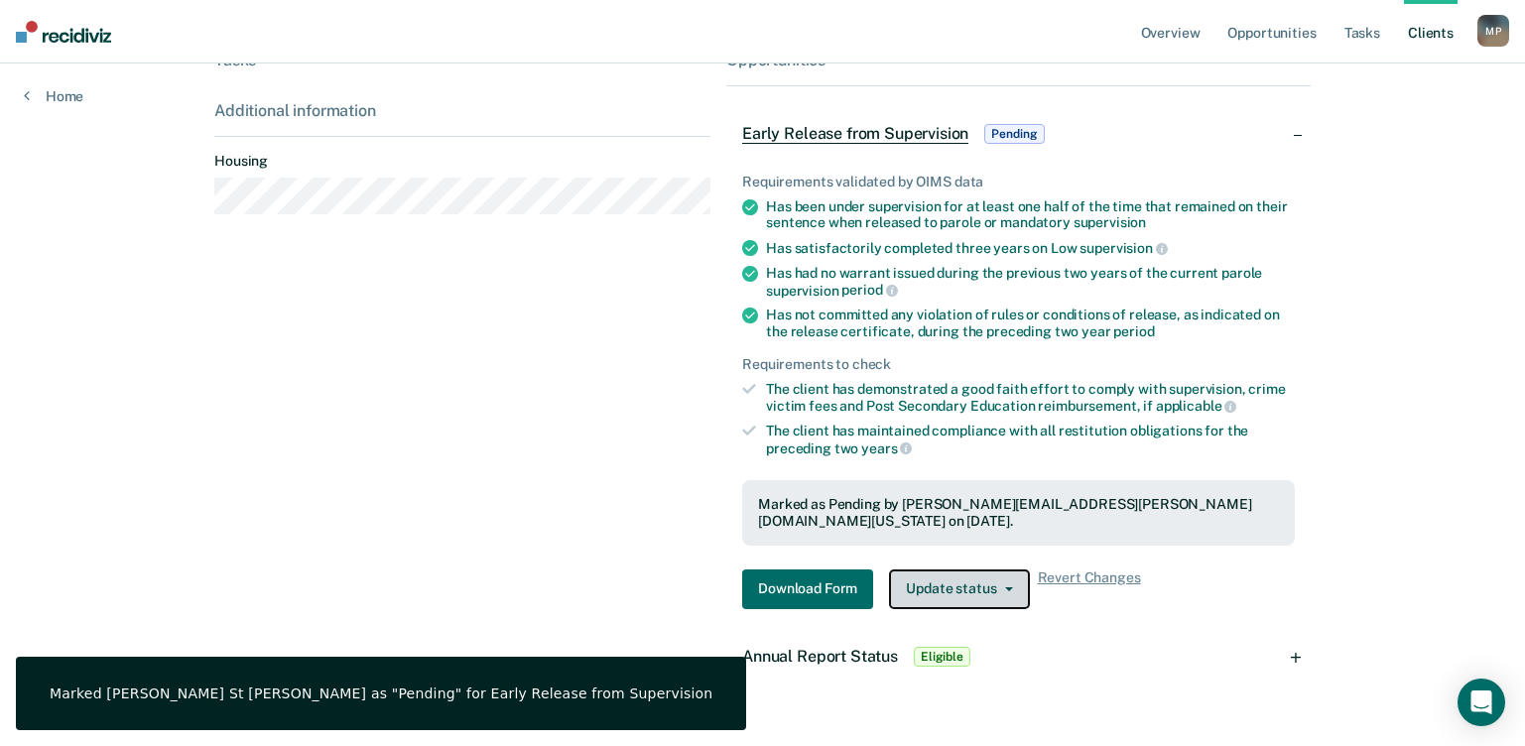
scroll to position [365, 0]
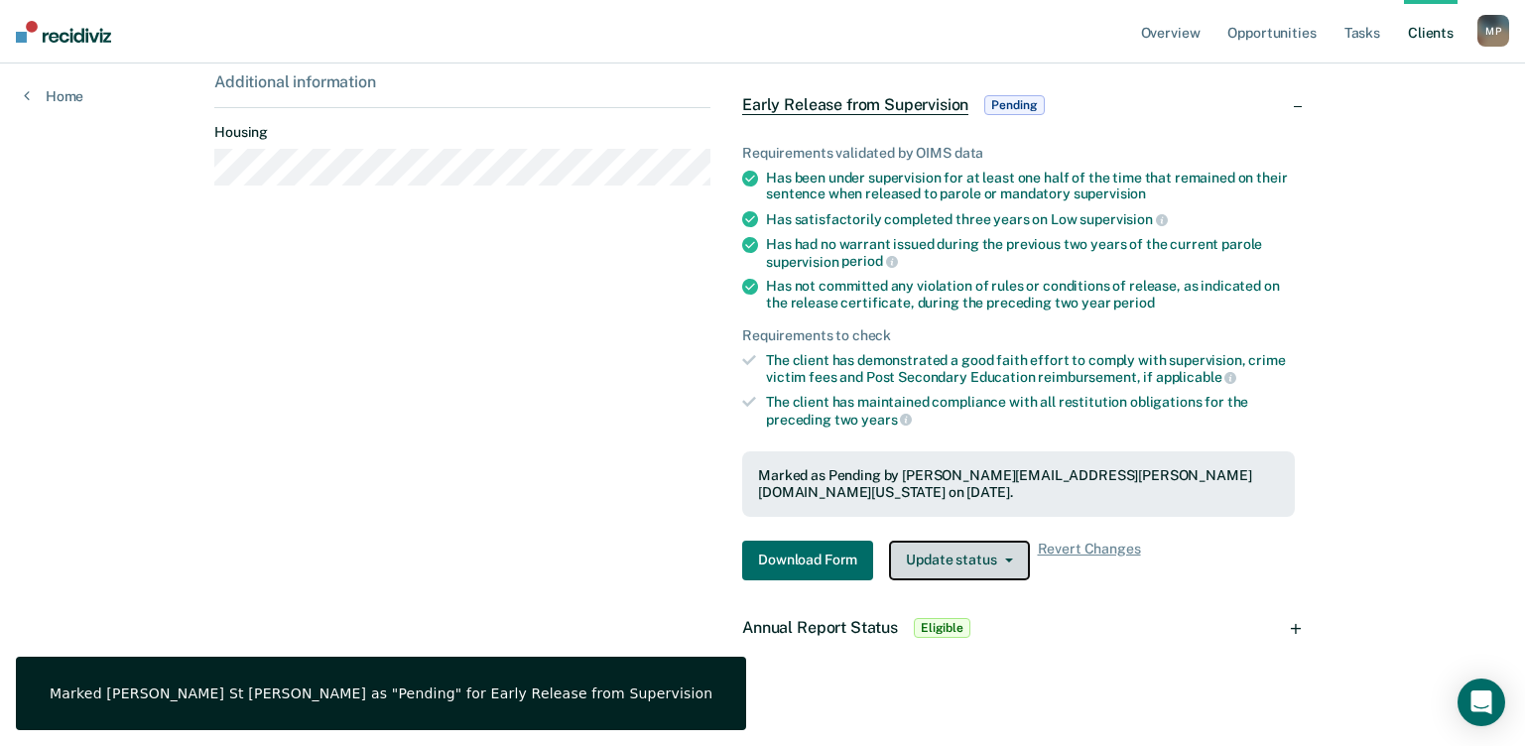
click at [997, 559] on span "button" at bounding box center [1005, 561] width 16 height 4
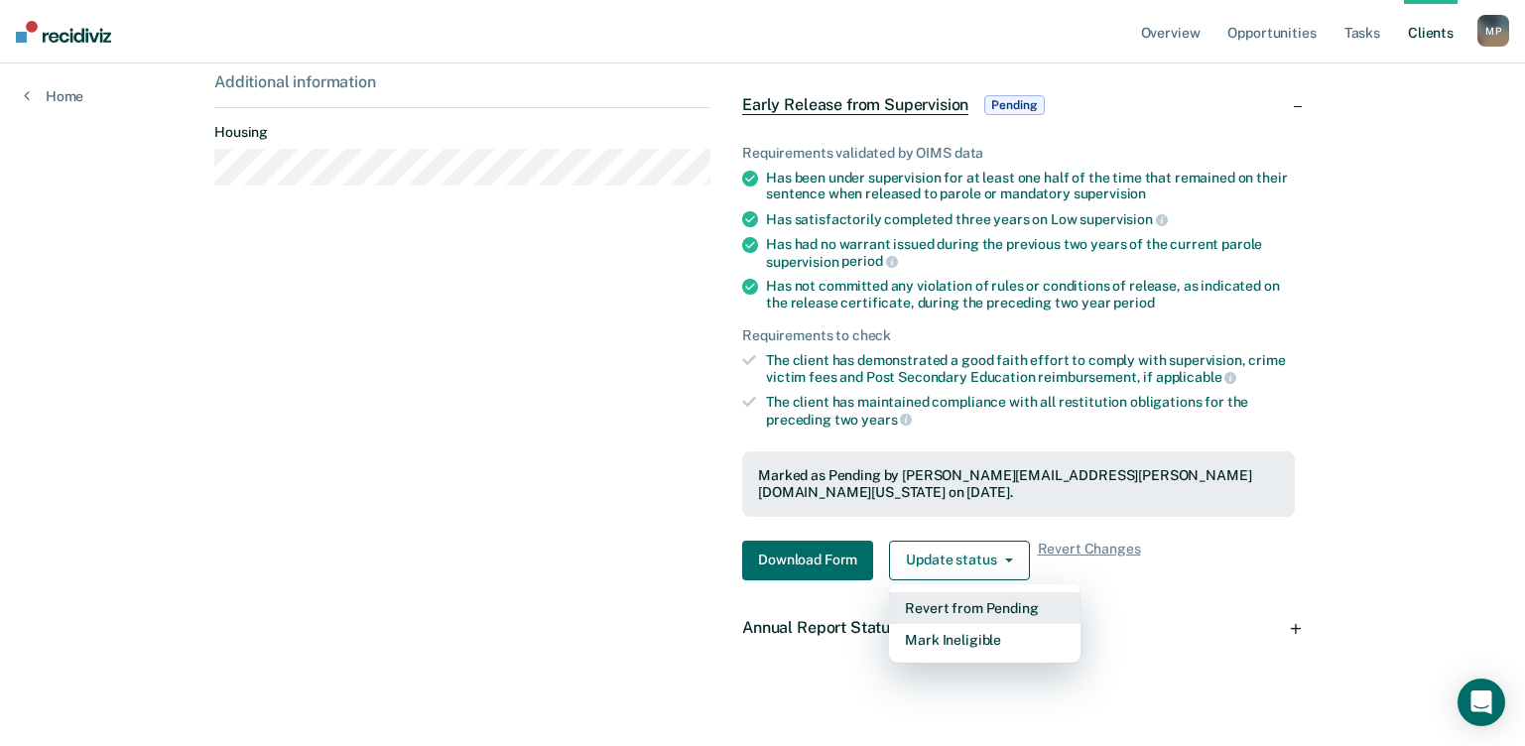
click at [1005, 592] on button "Revert from Pending" at bounding box center [984, 608] width 191 height 32
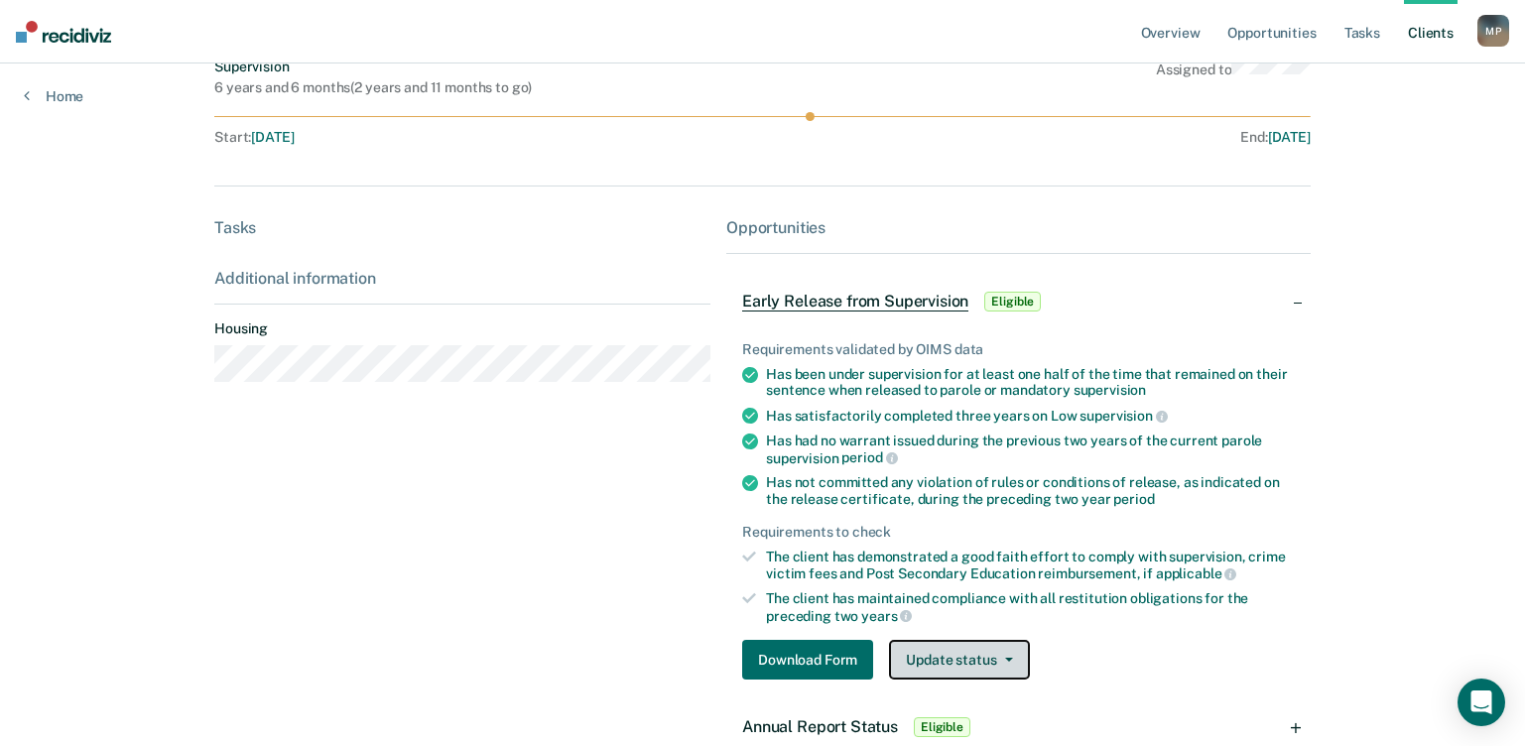
scroll to position [198, 0]
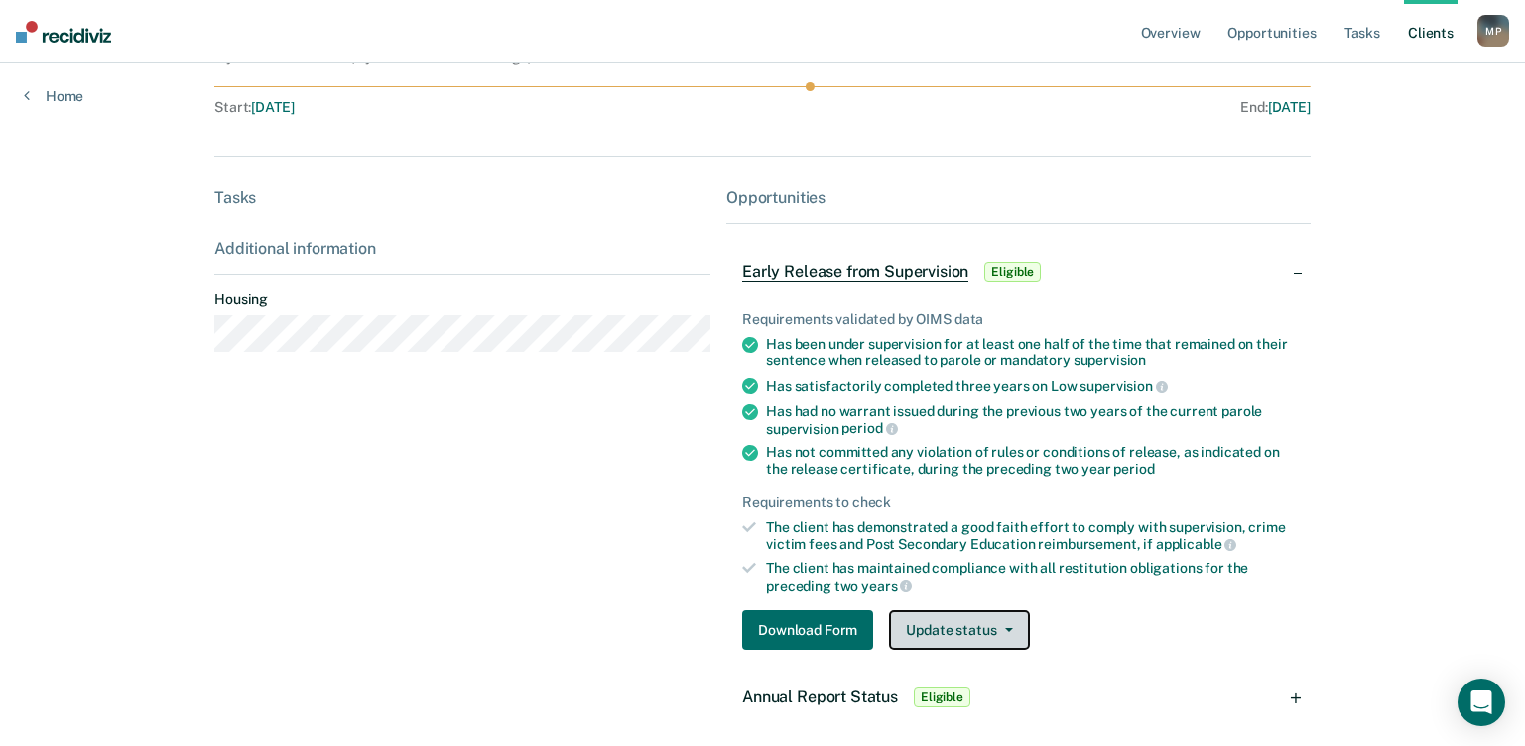
click at [945, 633] on button "Update status" at bounding box center [959, 630] width 140 height 40
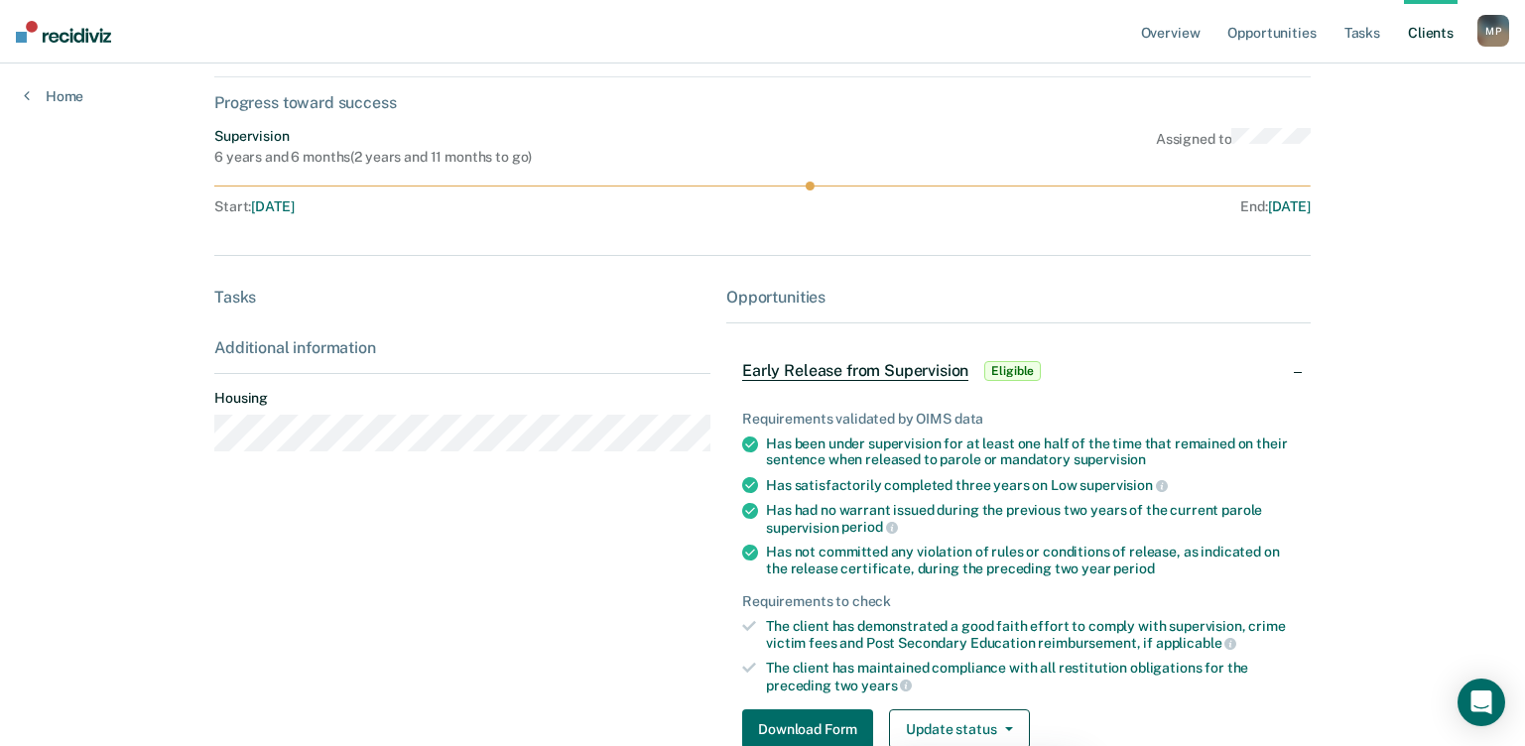
scroll to position [0, 0]
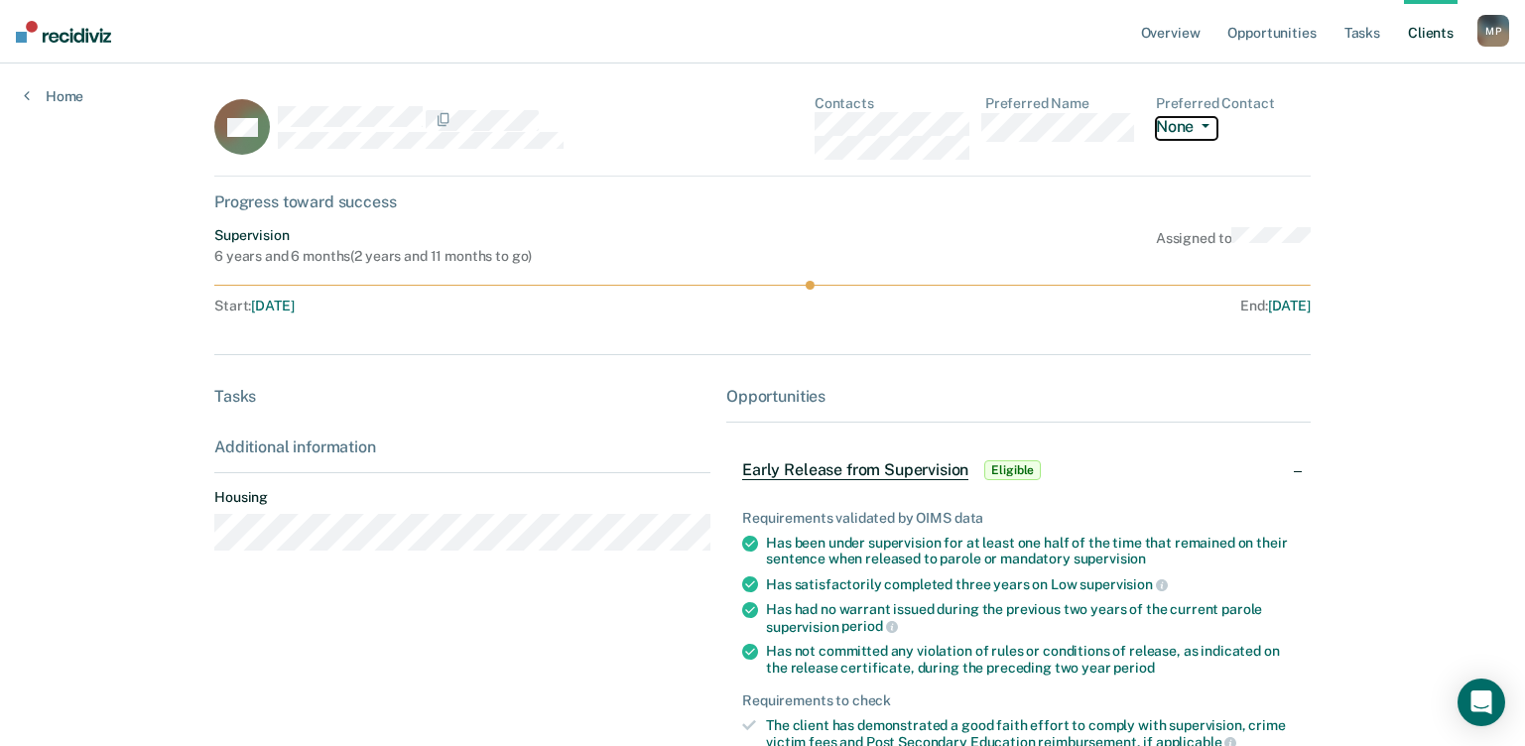
click at [1194, 127] on button "None" at bounding box center [1187, 128] width 62 height 23
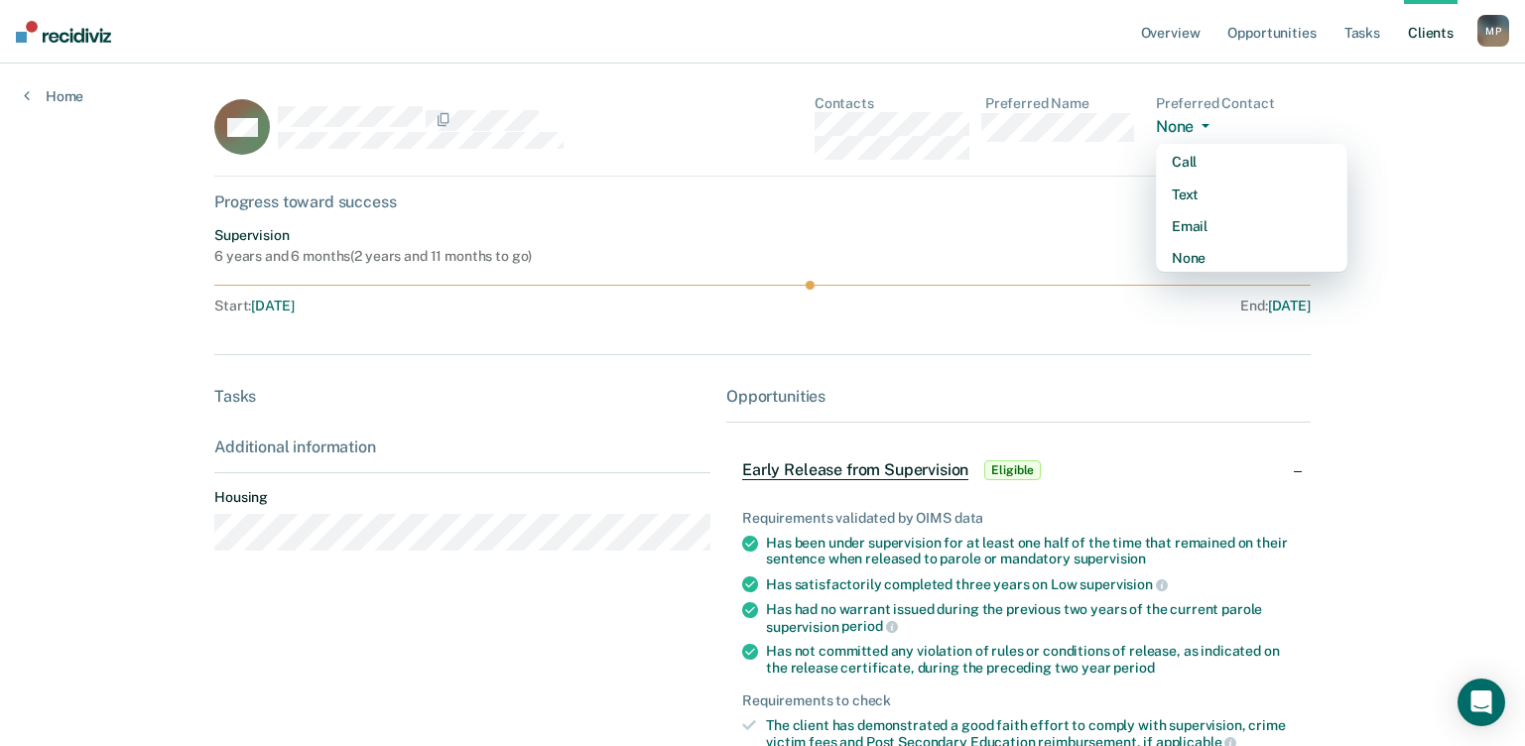
click at [982, 358] on div "GM Contacts Preferred Name Preferred Contact None Call Text Email None Progress…" at bounding box center [762, 523] width 1096 height 856
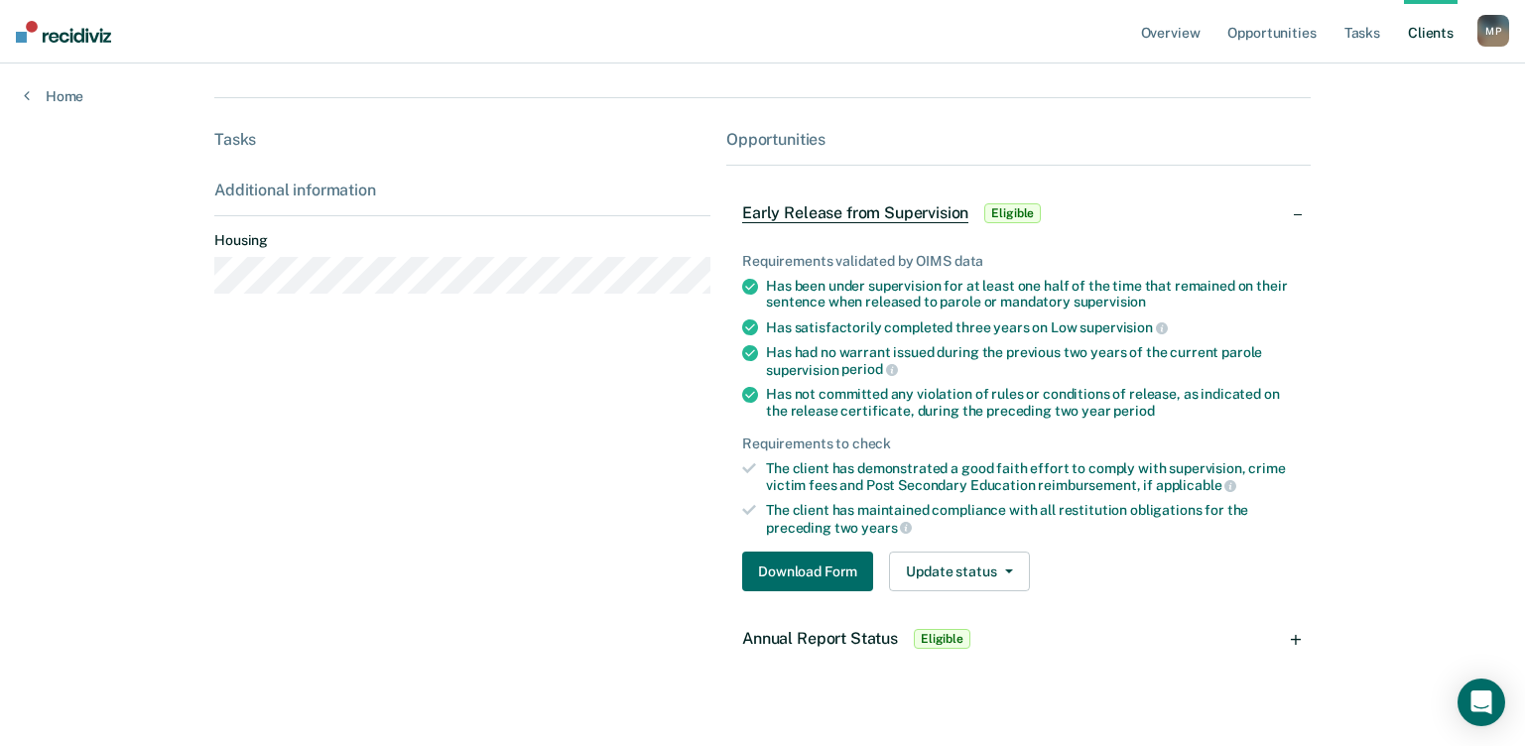
scroll to position [285, 0]
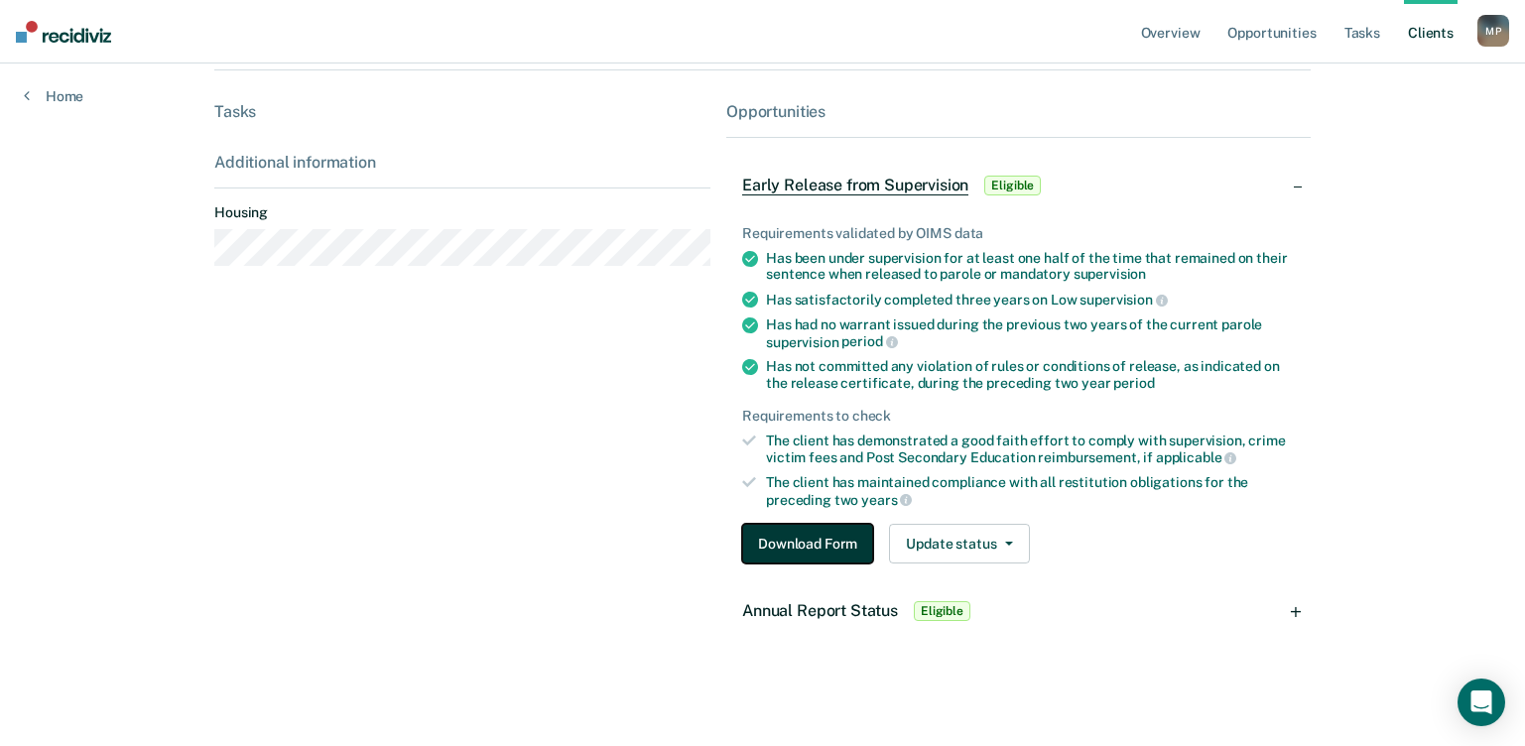
click at [828, 543] on button "Download Form" at bounding box center [807, 544] width 131 height 40
